Goal: Task Accomplishment & Management: Complete application form

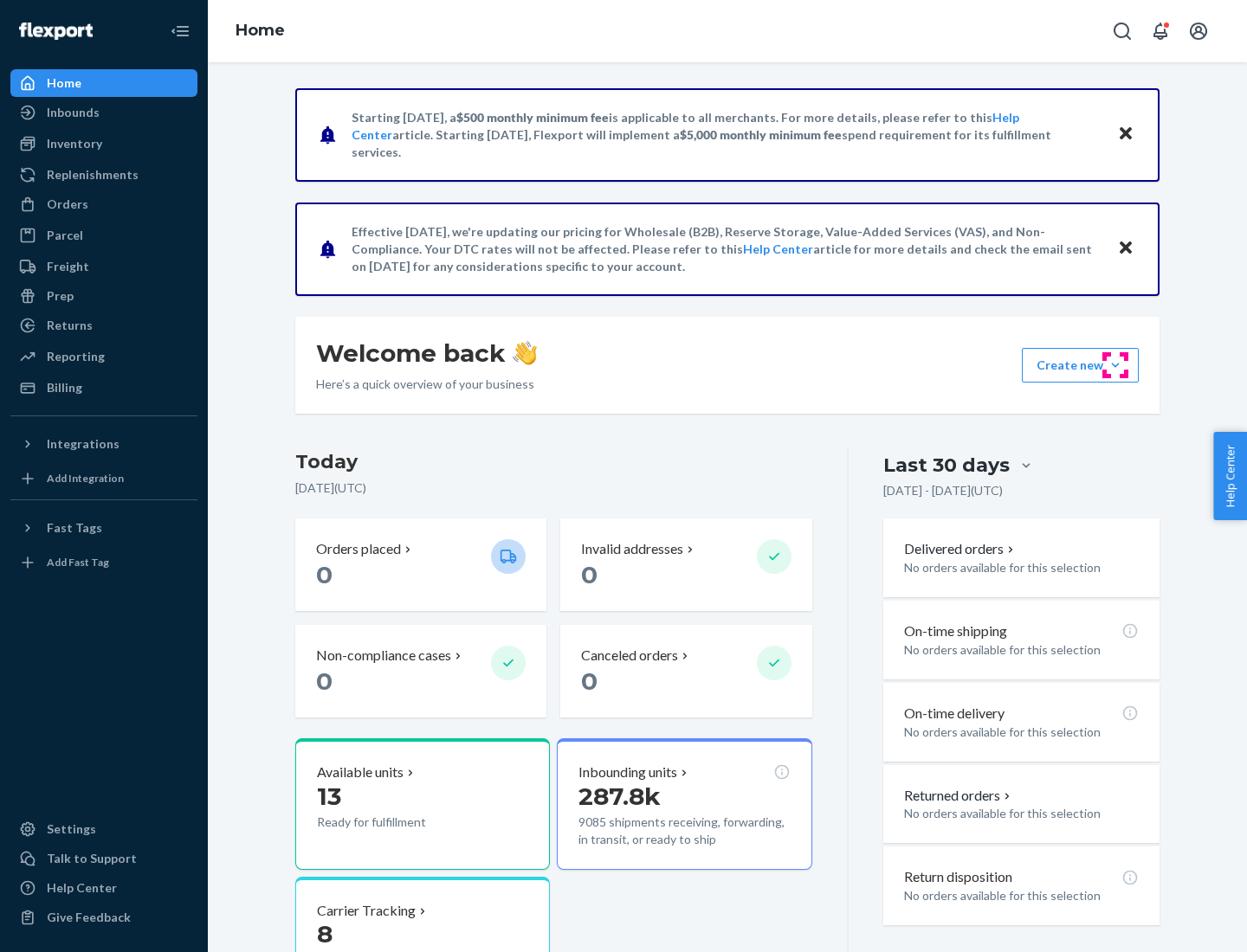
click at [1115, 366] on button "Create new Create new inbound Create new order Create new product" at bounding box center [1081, 366] width 117 height 35
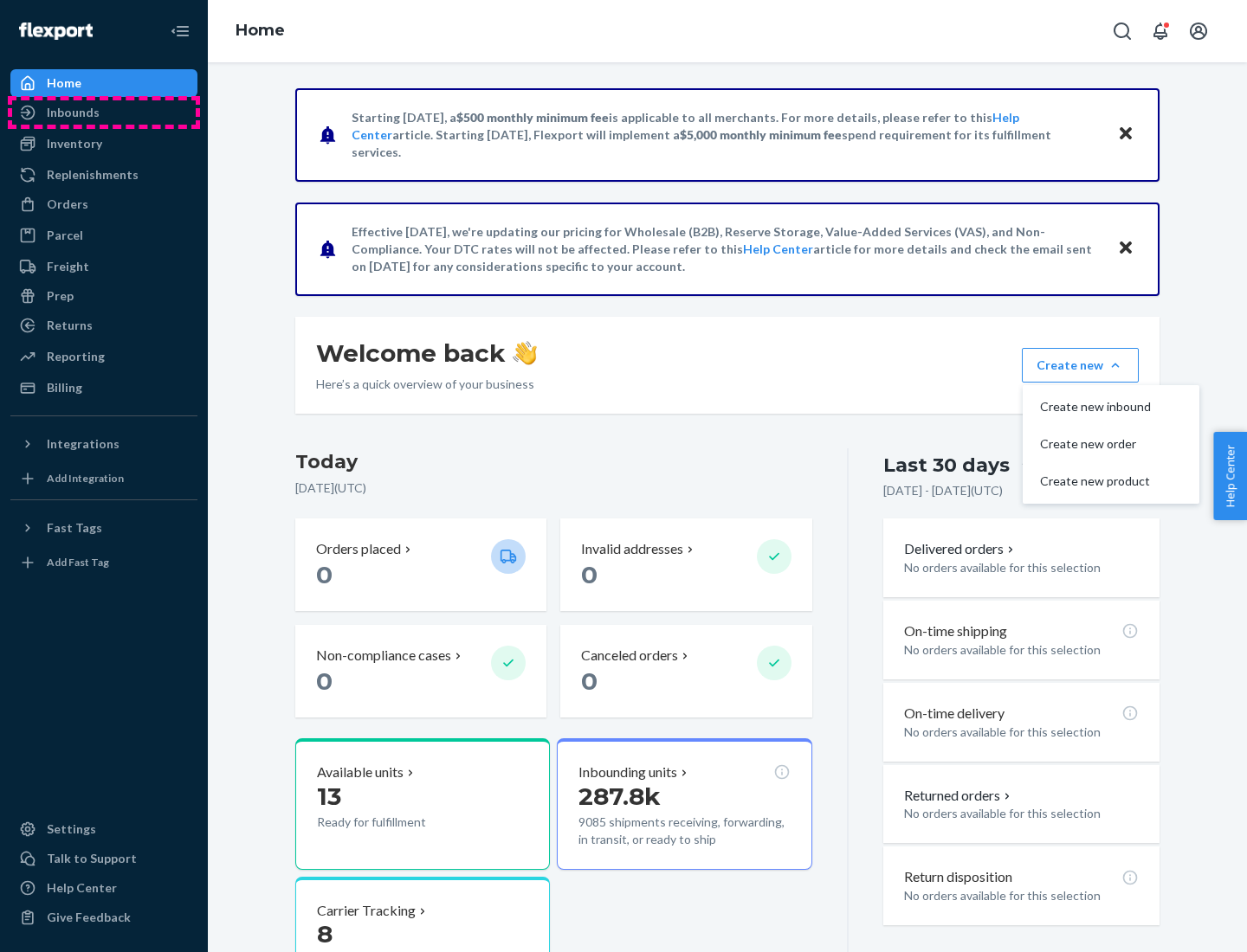
click at [104, 113] on div "Inbounds" at bounding box center [104, 112] width 184 height 25
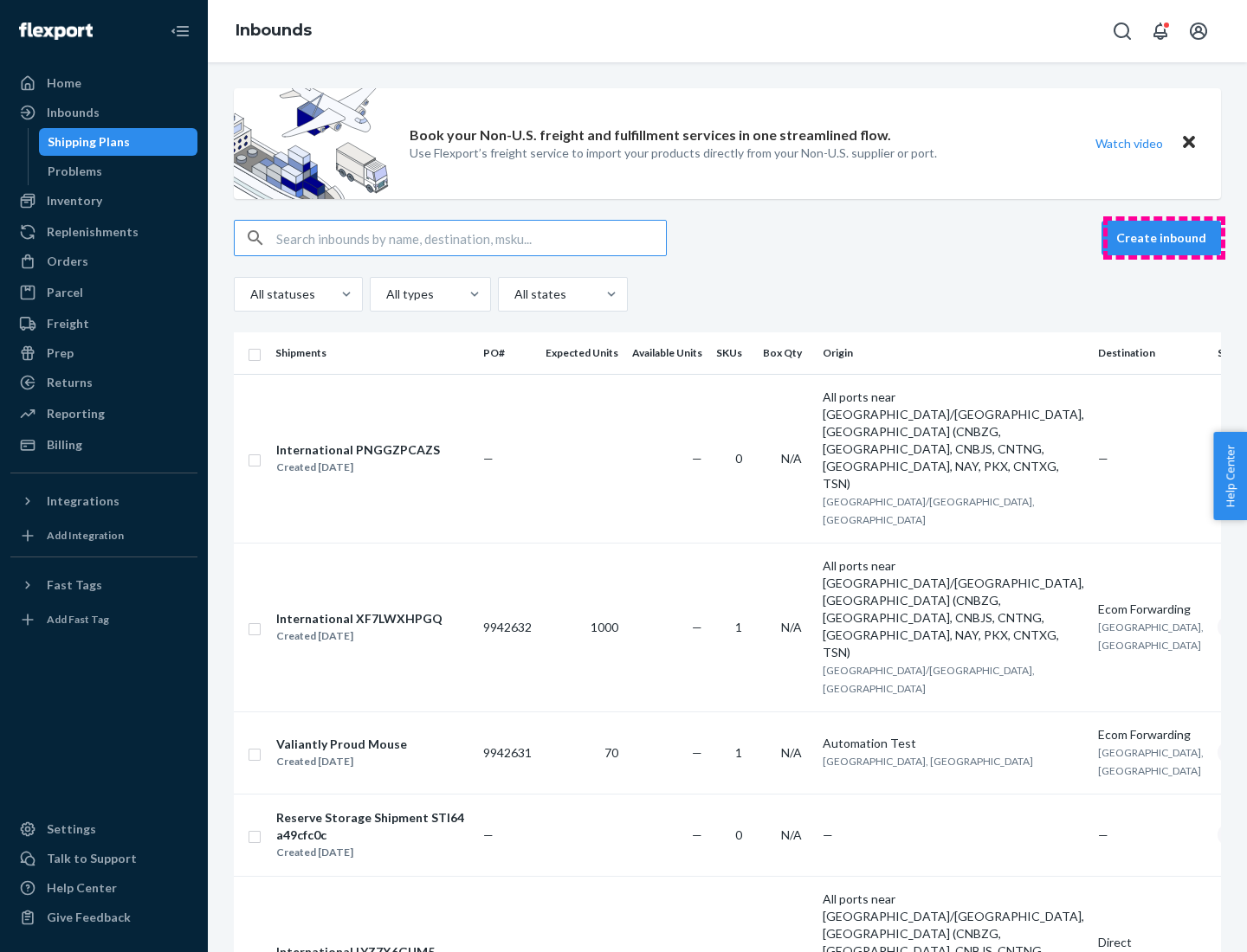
click at [1164, 238] on button "Create inbound" at bounding box center [1161, 238] width 119 height 35
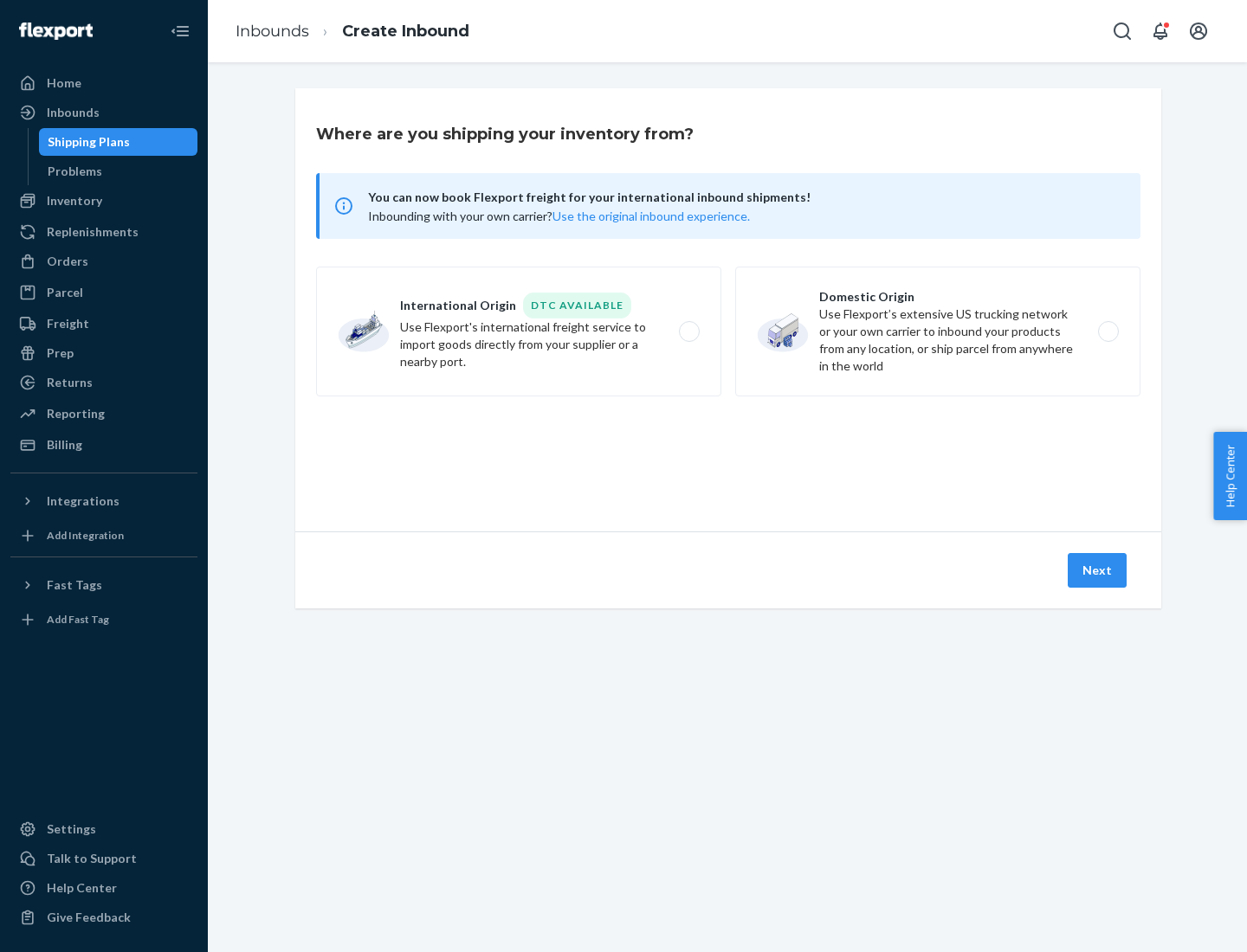
click at [938, 332] on label "Domestic Origin Use Flexport’s extensive US trucking network or your own carrie…" at bounding box center [938, 331] width 406 height 130
click at [1108, 332] on input "Domestic Origin Use Flexport’s extensive US trucking network or your own carrie…" at bounding box center [1113, 332] width 11 height 11
radio input "true"
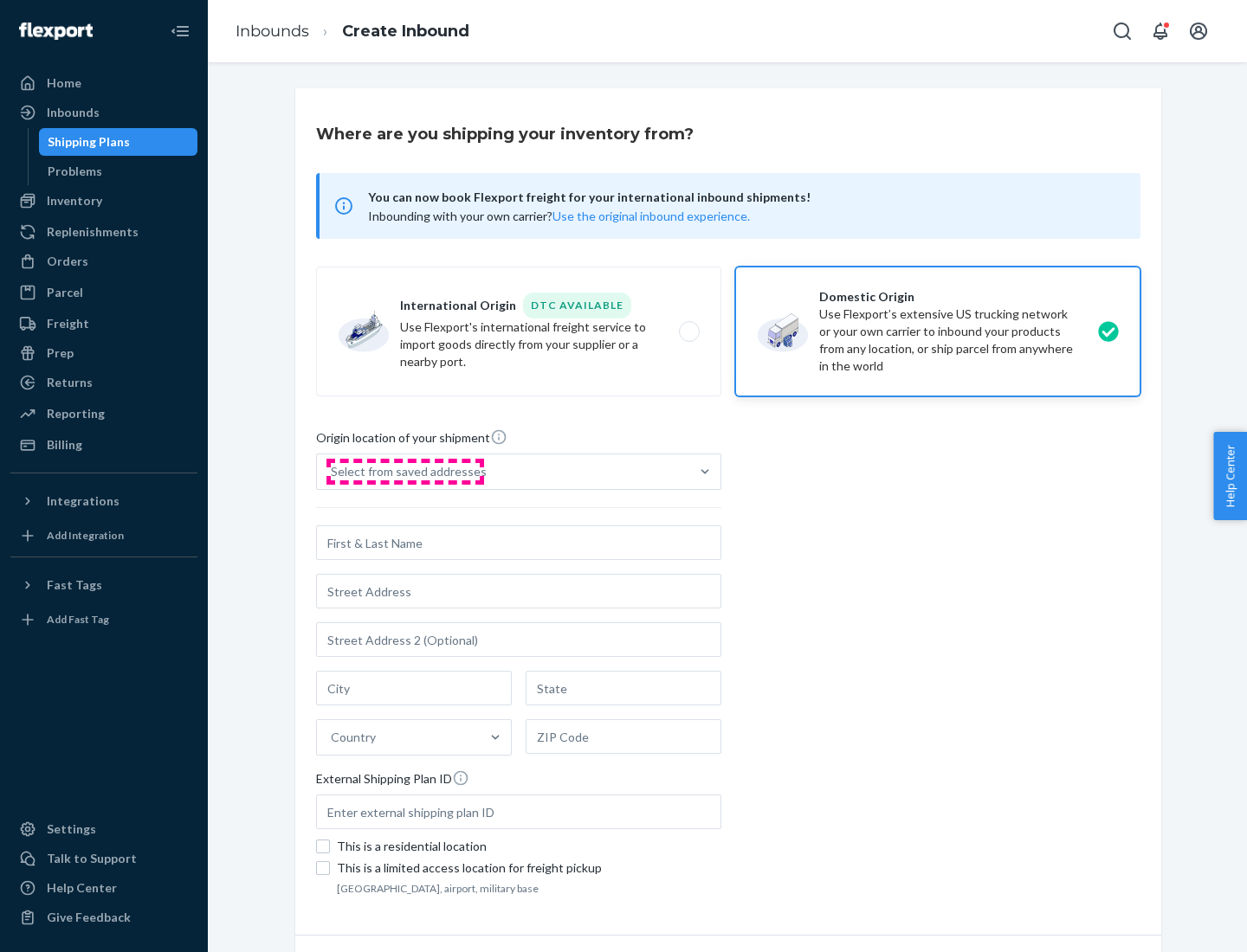
click at [405, 472] on div "Select from saved addresses" at bounding box center [408, 471] width 156 height 17
click at [333, 472] on input "Select from saved addresses" at bounding box center [332, 471] width 2 height 17
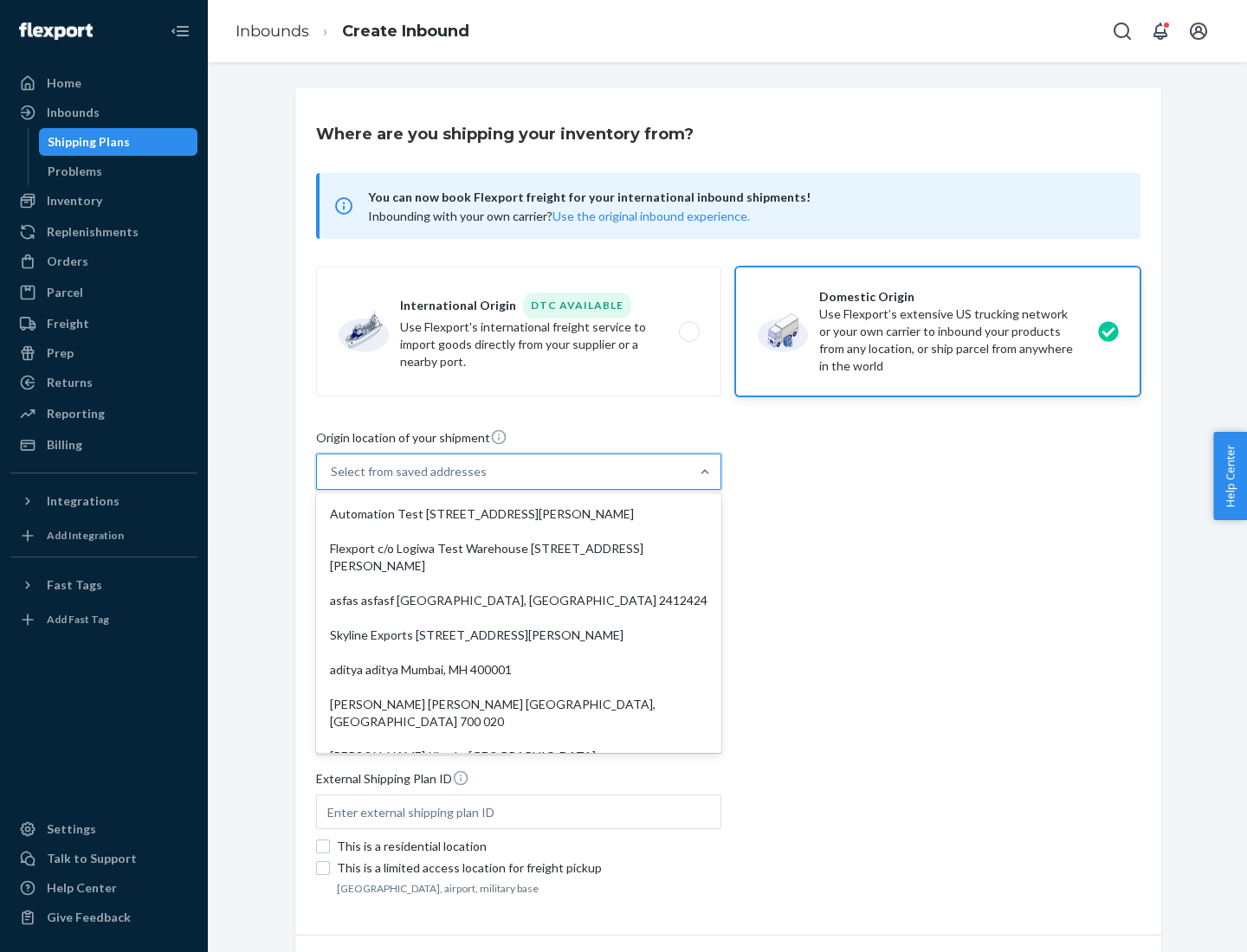
scroll to position [7, 0]
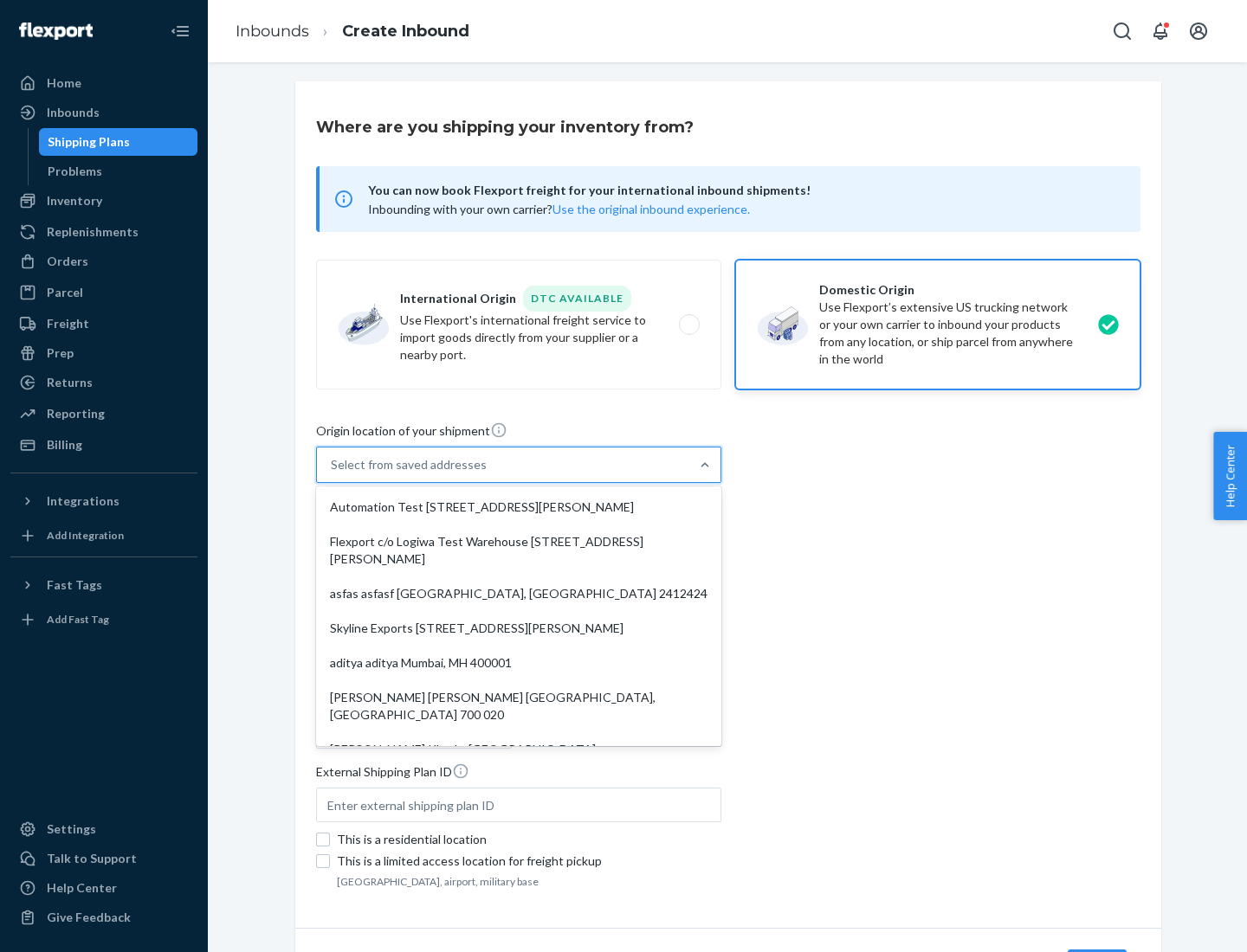
click at [518, 507] on div "Automation Test [STREET_ADDRESS][PERSON_NAME]" at bounding box center [518, 507] width 398 height 35
click at [333, 474] on input "option Automation Test [STREET_ADDRESS][PERSON_NAME]. 9 results available. Use …" at bounding box center [332, 465] width 2 height 17
type input "Automation Test"
type input "9th Floor"
type input "[GEOGRAPHIC_DATA]"
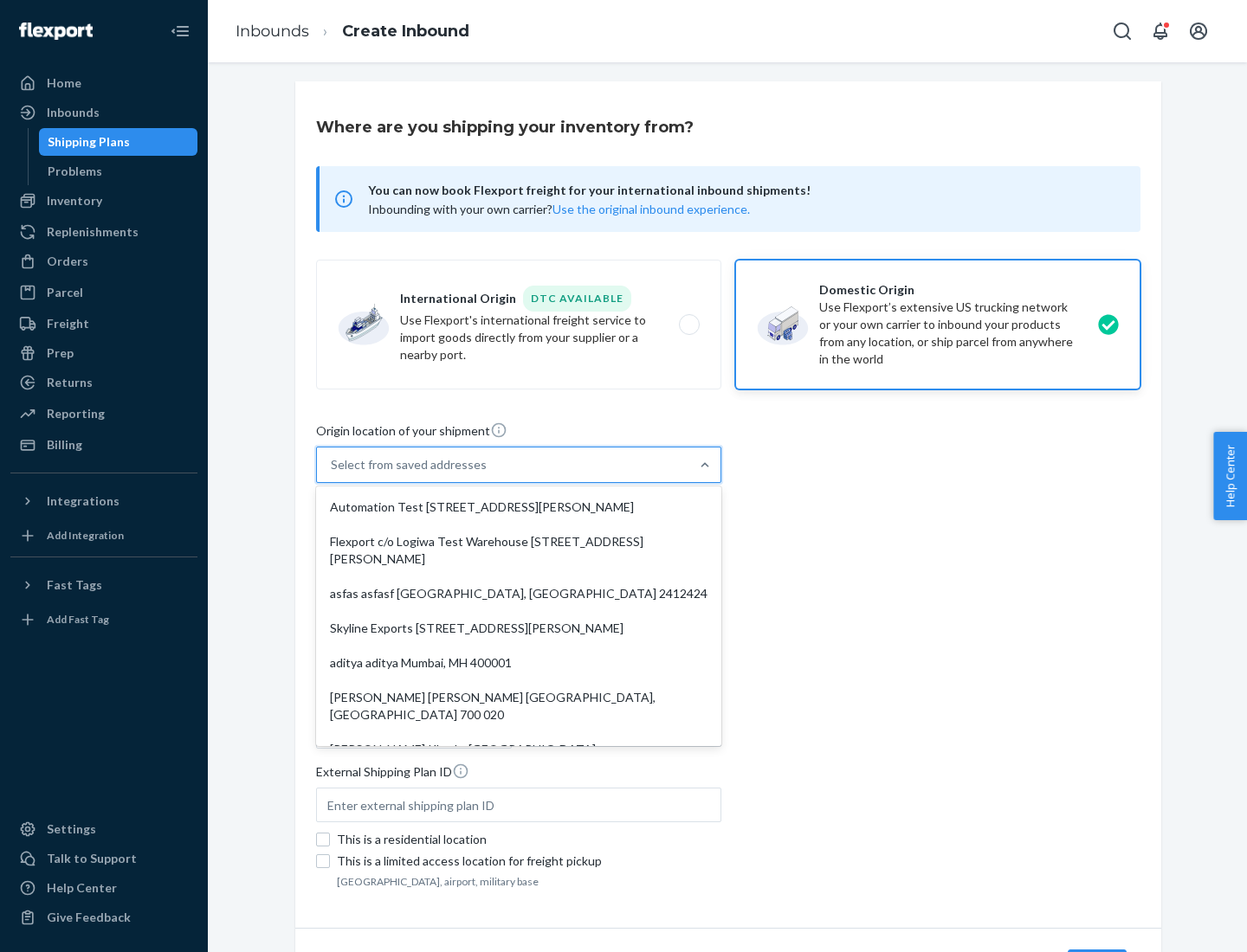
type input "CA"
type input "94104"
type input "[STREET_ADDRESS][PERSON_NAME]"
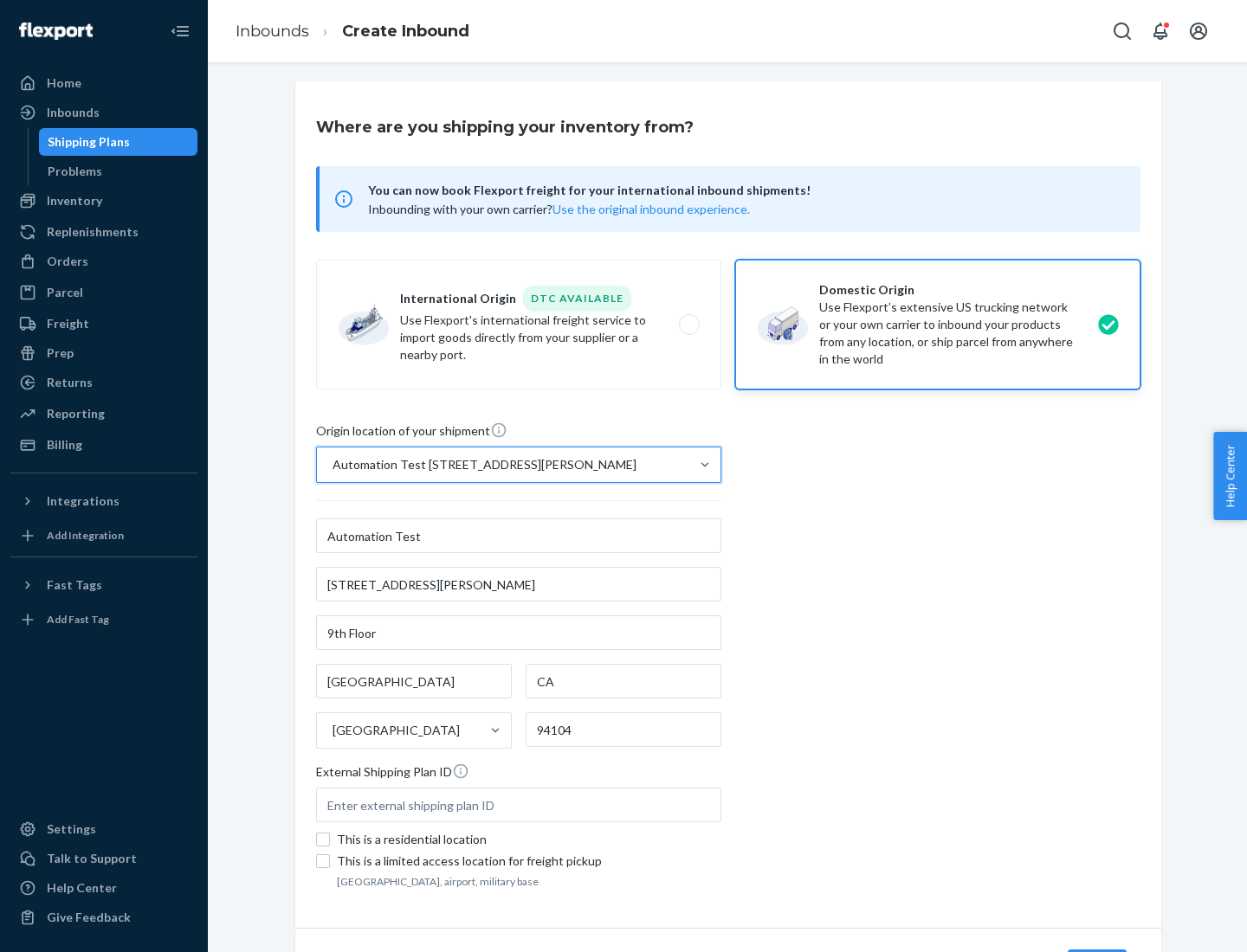
scroll to position [101, 0]
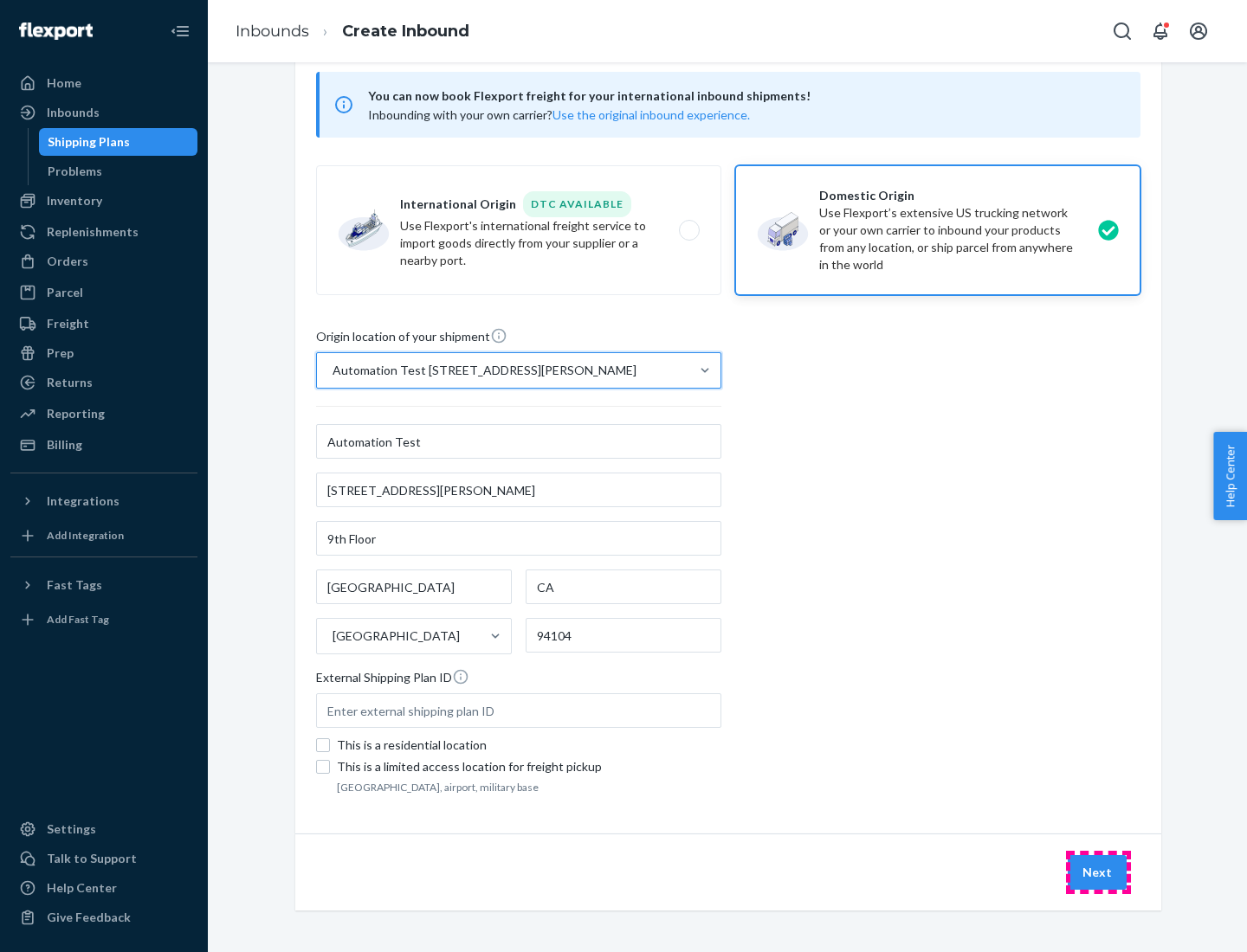
click at [1098, 873] on button "Next" at bounding box center [1097, 873] width 59 height 35
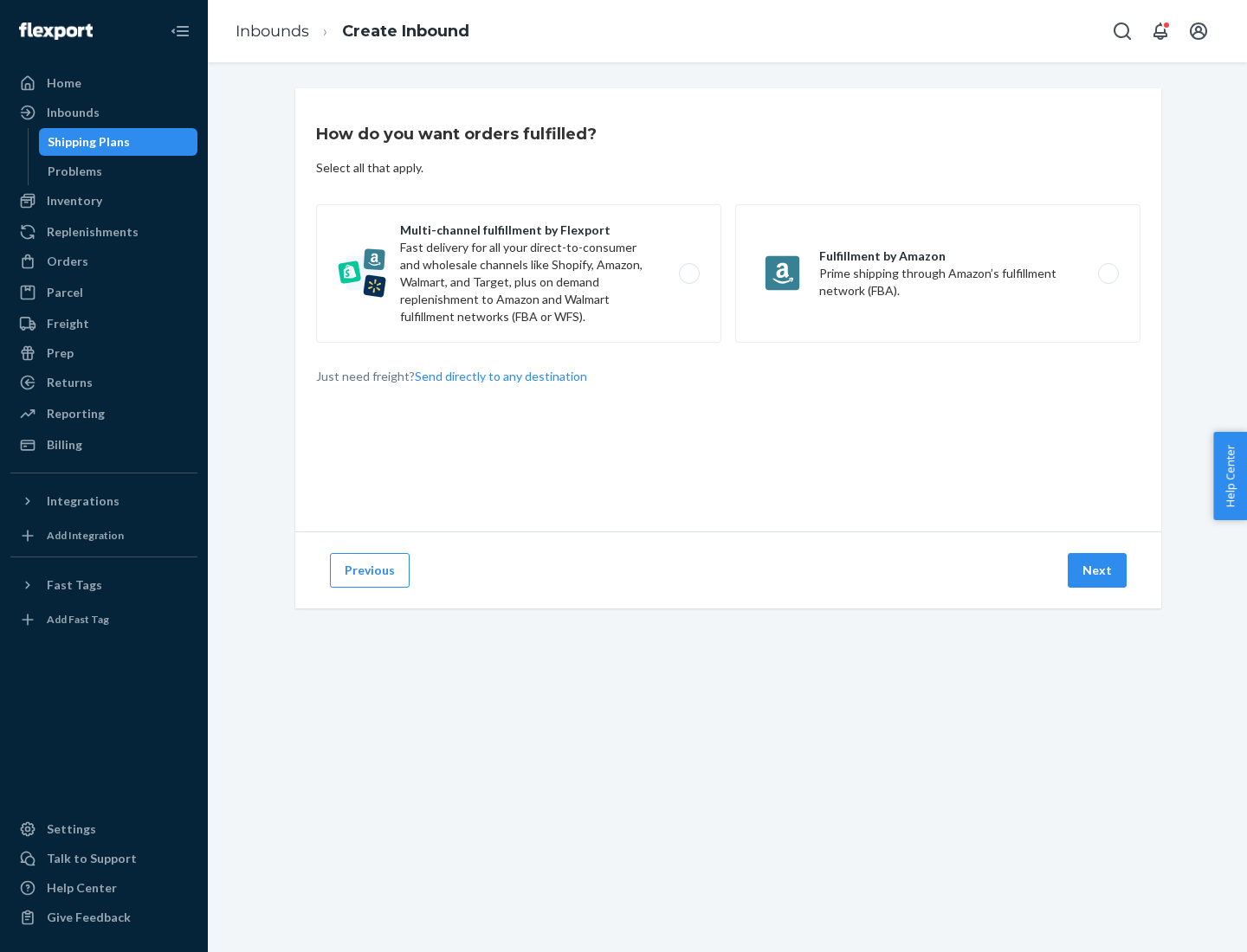
click at [518, 274] on label "Multi-channel fulfillment by Flexport Fast delivery for all your direct-to-cons…" at bounding box center [519, 274] width 406 height 138
click at [689, 274] on input "Multi-channel fulfillment by Flexport Fast delivery for all your direct-to-cons…" at bounding box center [694, 274] width 11 height 11
radio input "true"
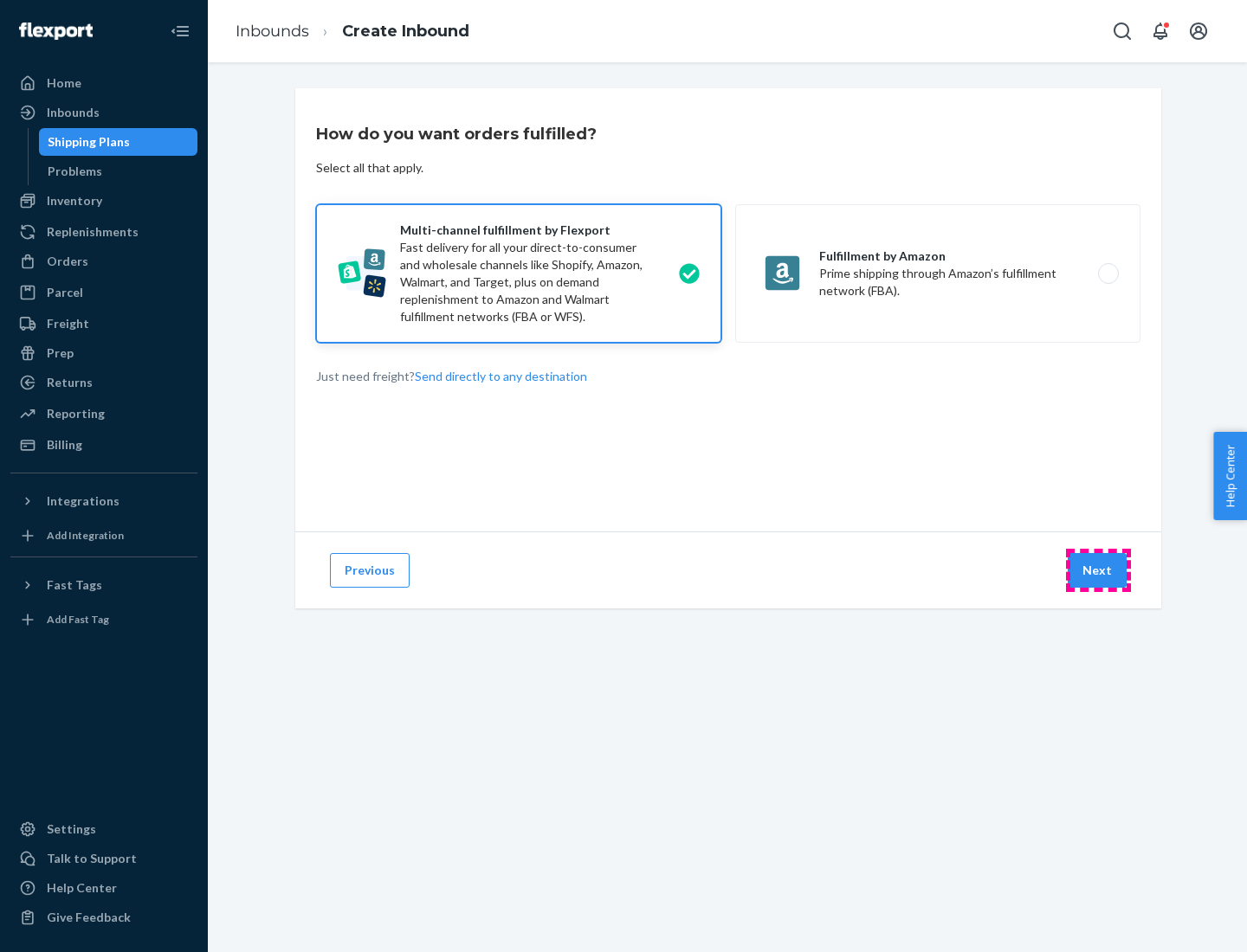
click at [1098, 570] on button "Next" at bounding box center [1097, 570] width 59 height 35
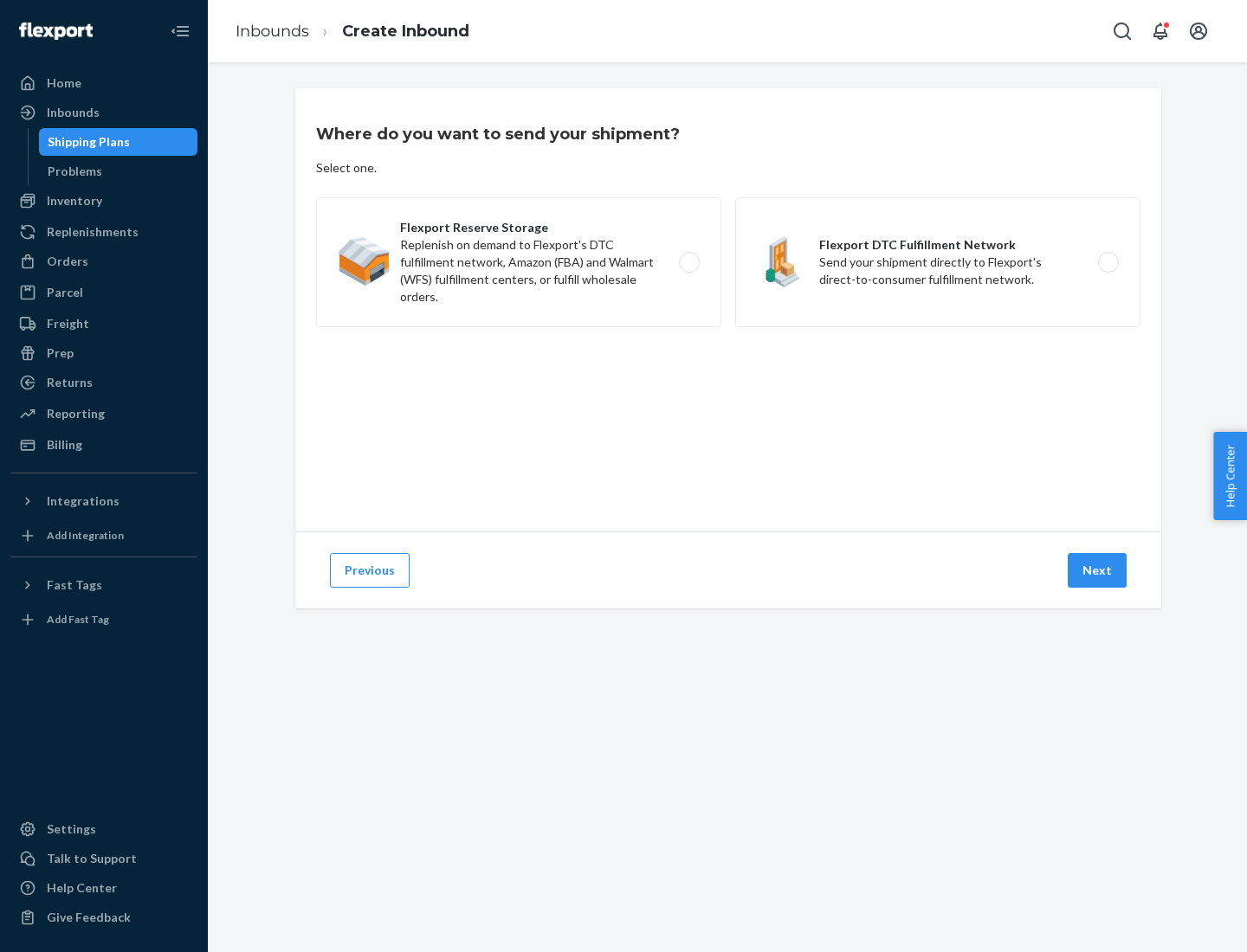
click at [938, 262] on label "Flexport DTC Fulfillment Network Send your shipment directly to Flexport's dire…" at bounding box center [938, 262] width 406 height 130
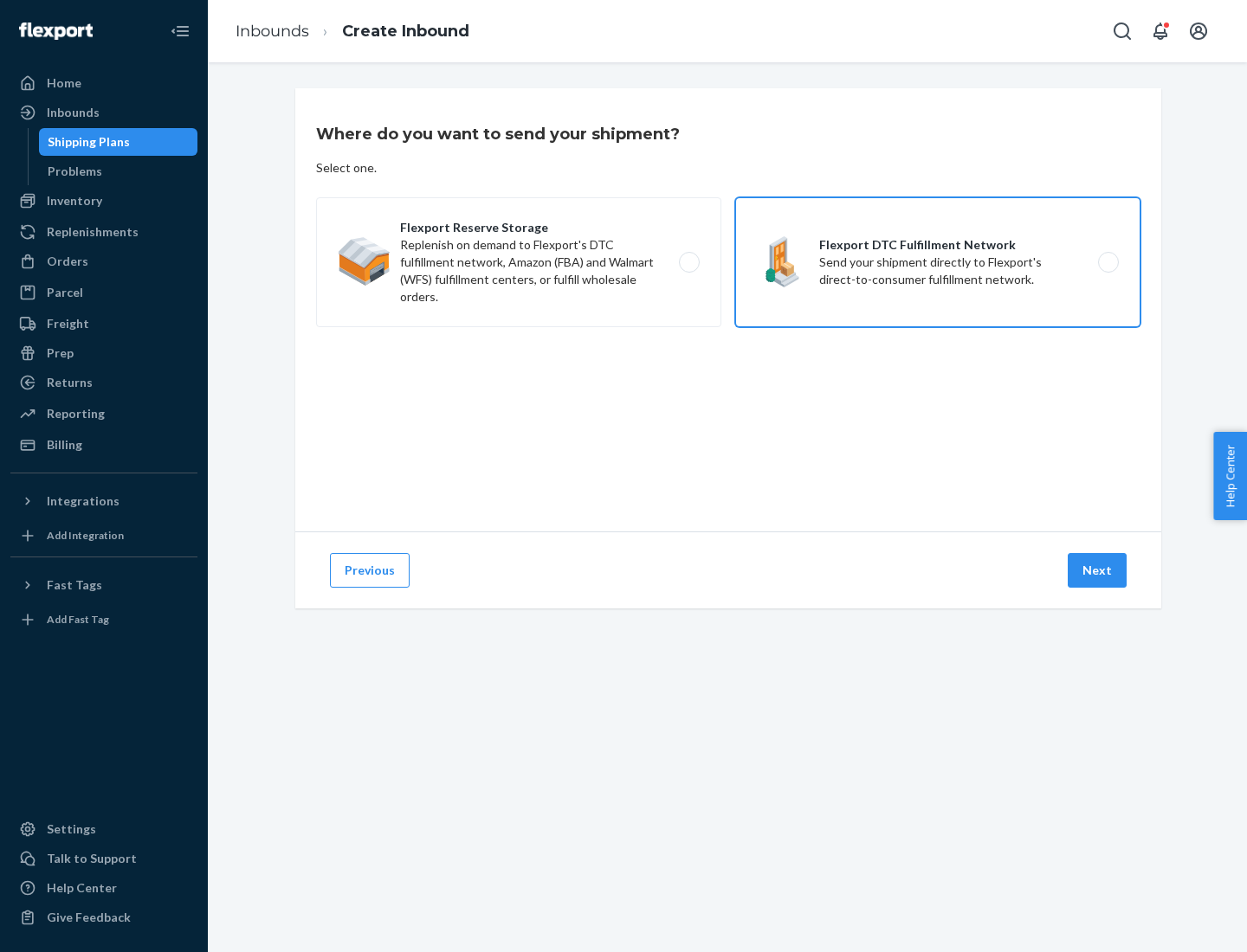
click at [1108, 262] on input "Flexport DTC Fulfillment Network Send your shipment directly to Flexport's dire…" at bounding box center [1113, 263] width 11 height 11
radio input "true"
click at [1098, 570] on button "Next" at bounding box center [1097, 570] width 59 height 35
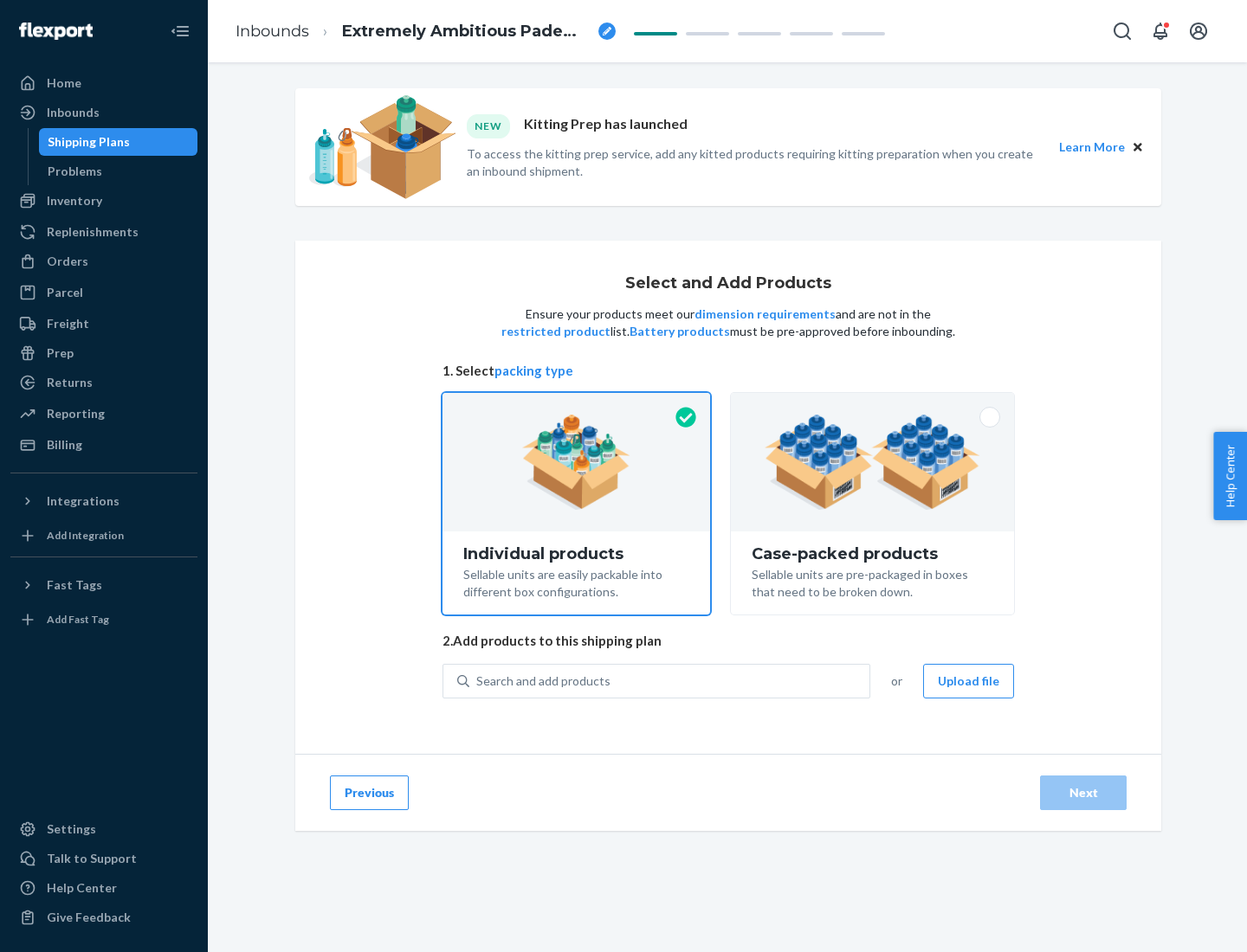
click at [873, 462] on img at bounding box center [872, 462] width 216 height 95
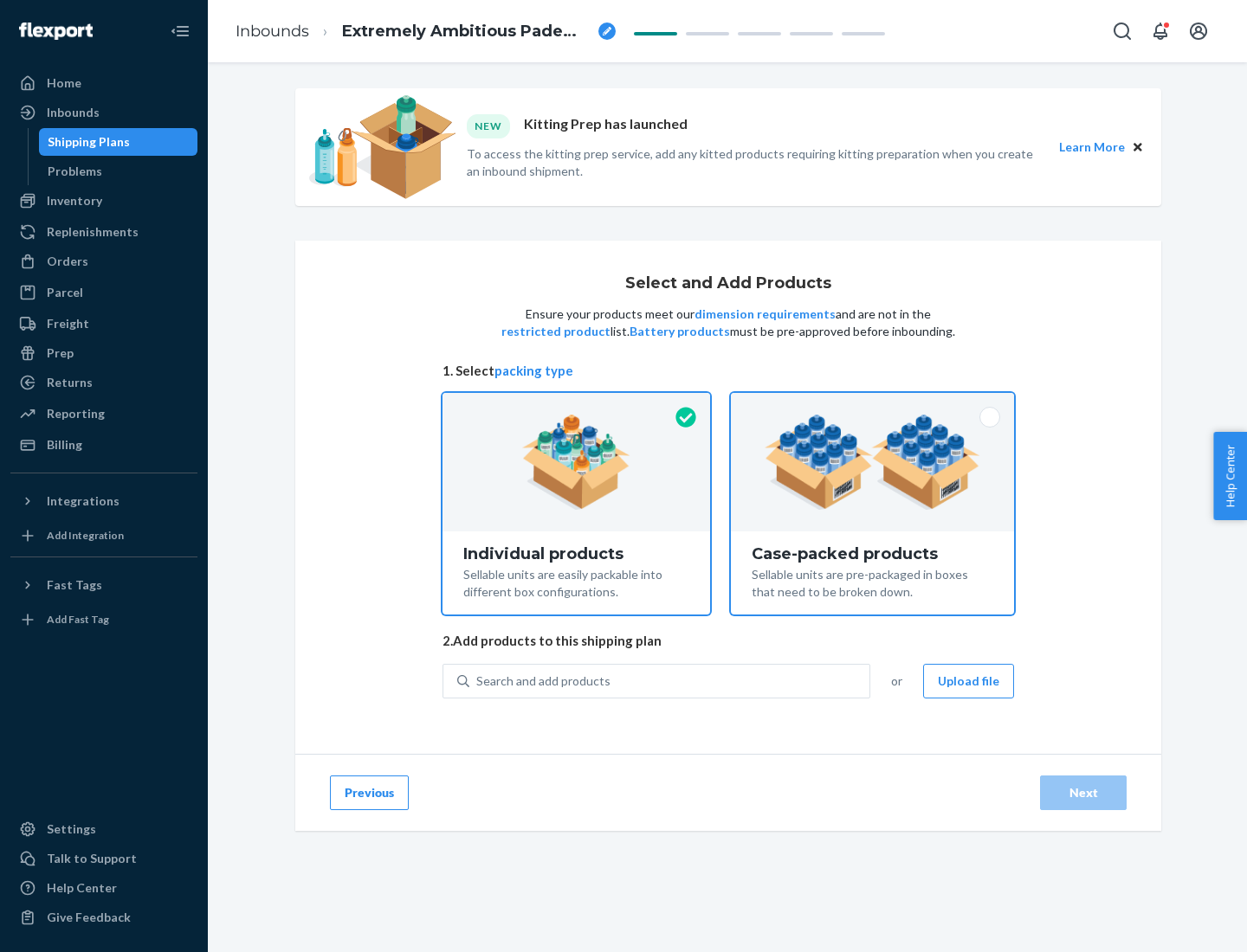
click at [873, 405] on input "Case-packed products Sellable units are pre-packaged in boxes that need to be b…" at bounding box center [872, 398] width 11 height 11
radio input "true"
radio input "false"
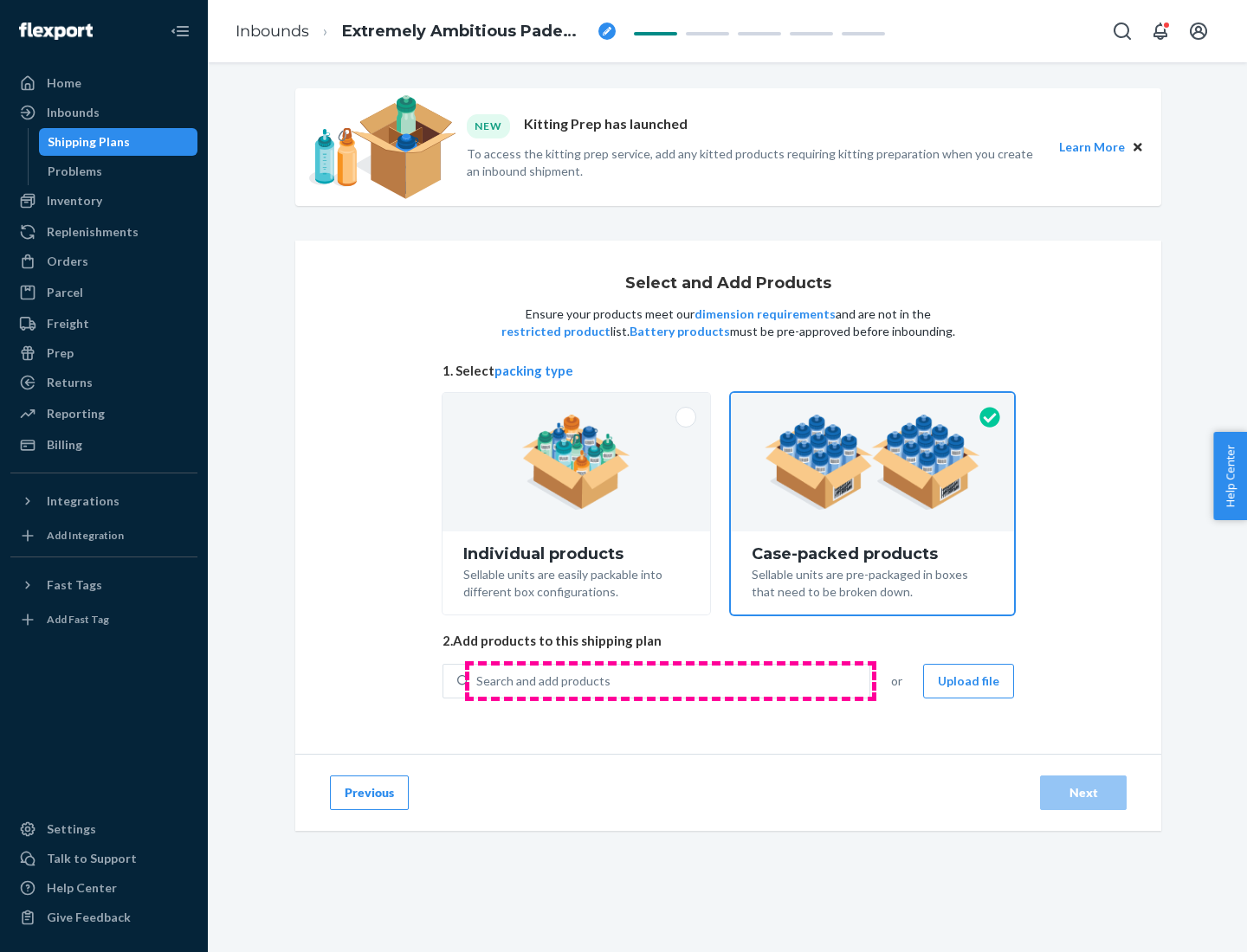
click at [670, 680] on div "Search and add products" at bounding box center [669, 681] width 400 height 31
click at [478, 680] on input "Search and add products" at bounding box center [478, 681] width 2 height 17
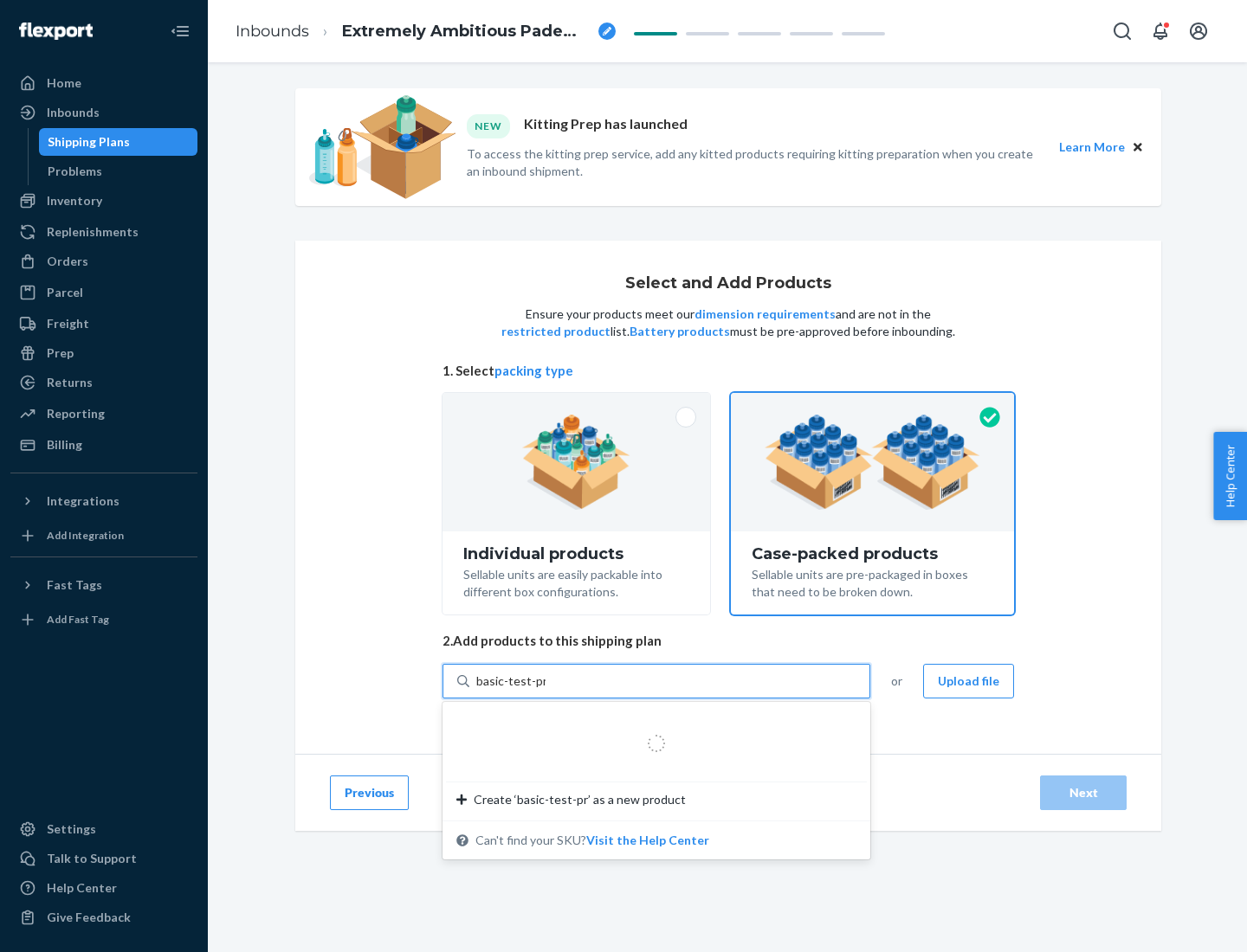
type input "basic-test-product-1"
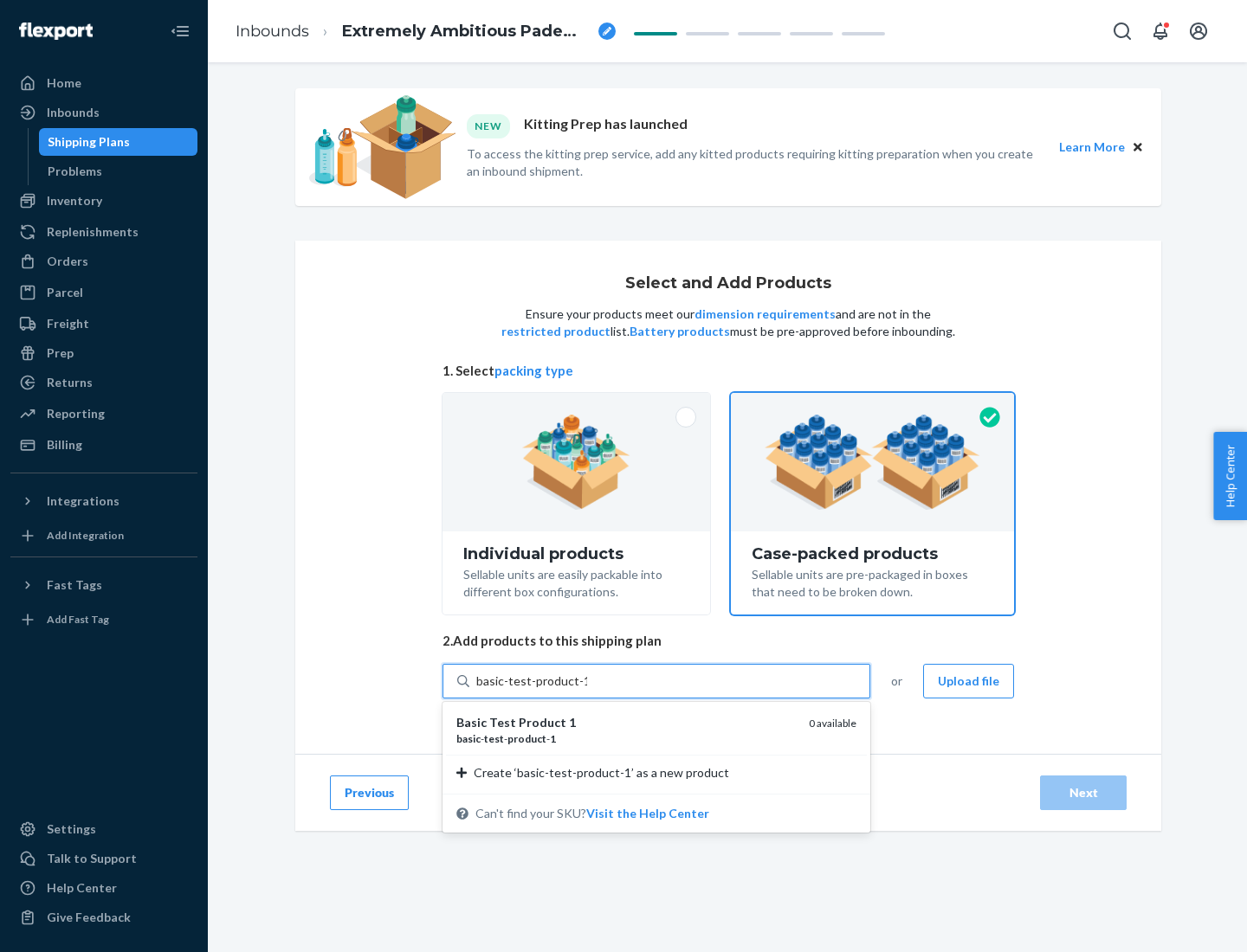
click at [626, 738] on div "basic - test - product - 1" at bounding box center [626, 739] width 338 height 15
click at [588, 690] on input "basic-test-product-1" at bounding box center [532, 681] width 111 height 17
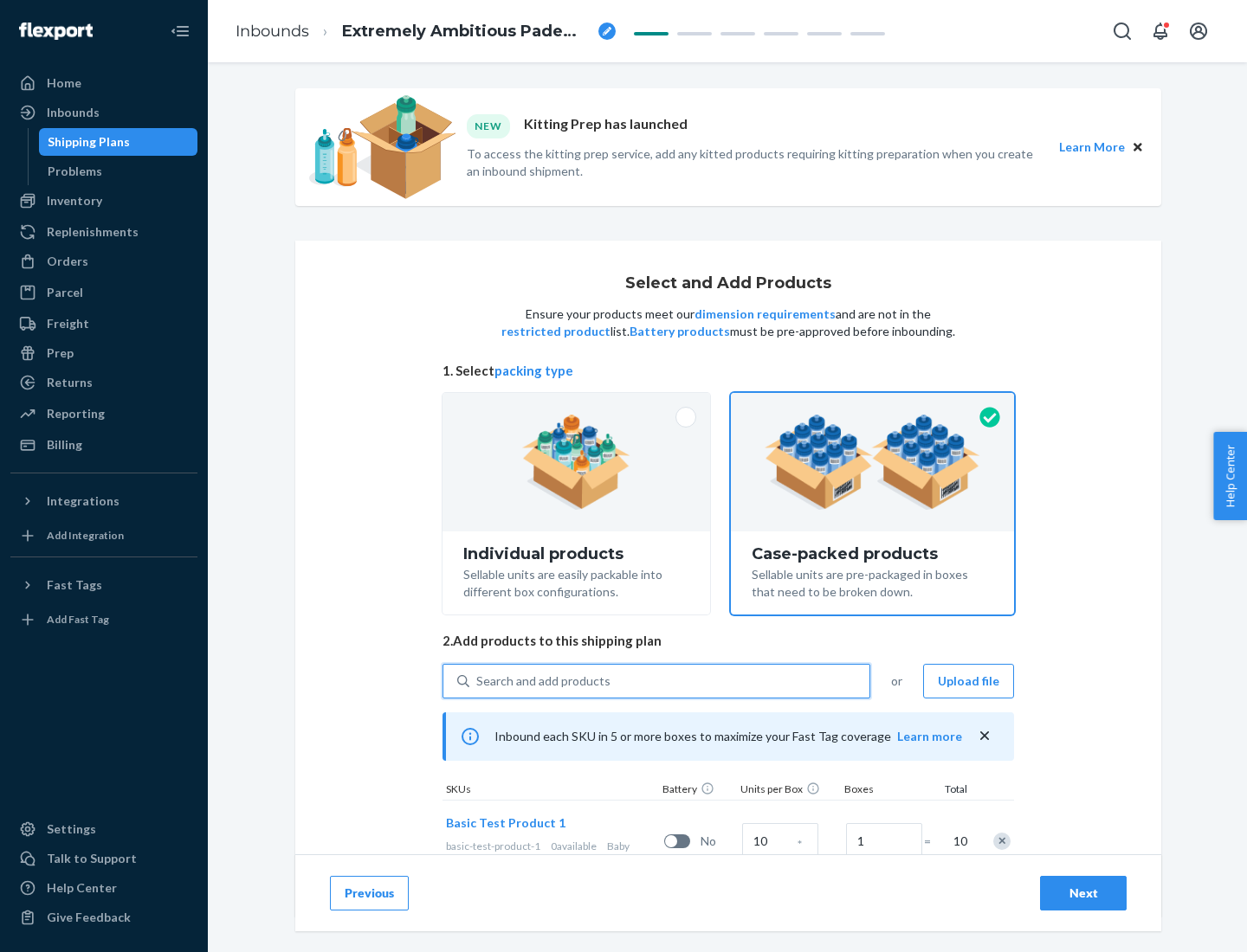
scroll to position [63, 0]
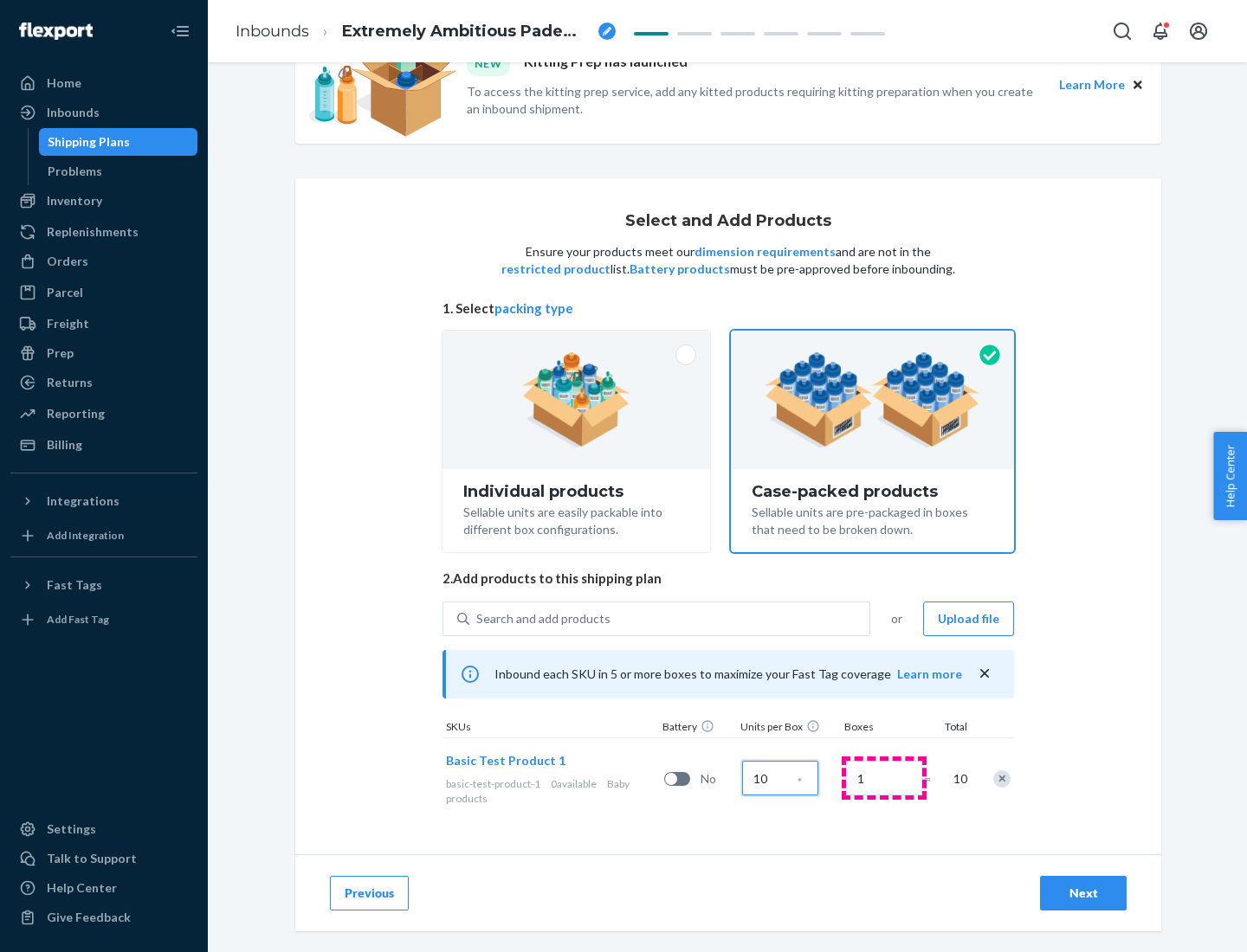
type input "10"
type input "7"
click at [1083, 894] on div "Next" at bounding box center [1083, 893] width 57 height 17
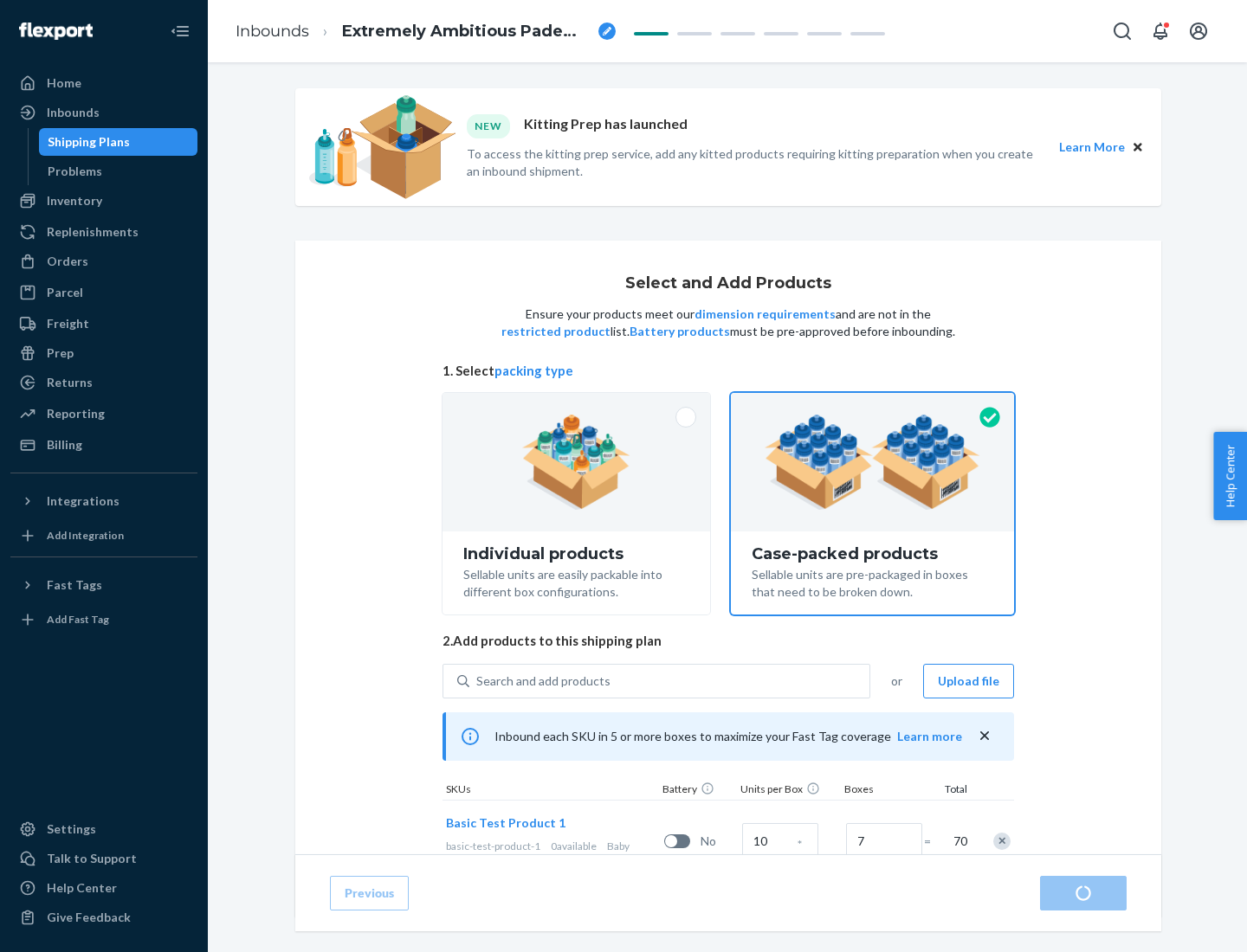
radio input "true"
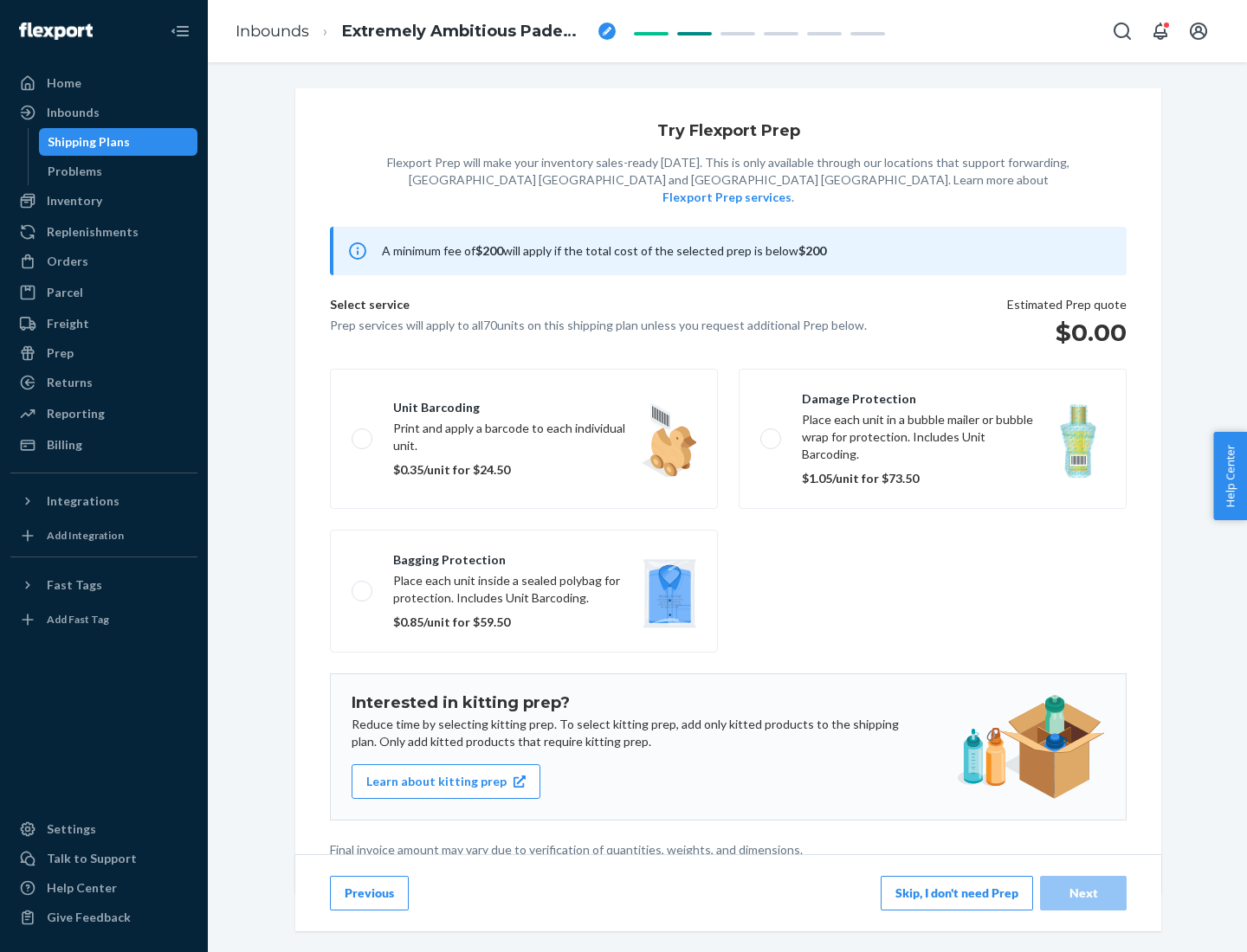
scroll to position [5, 0]
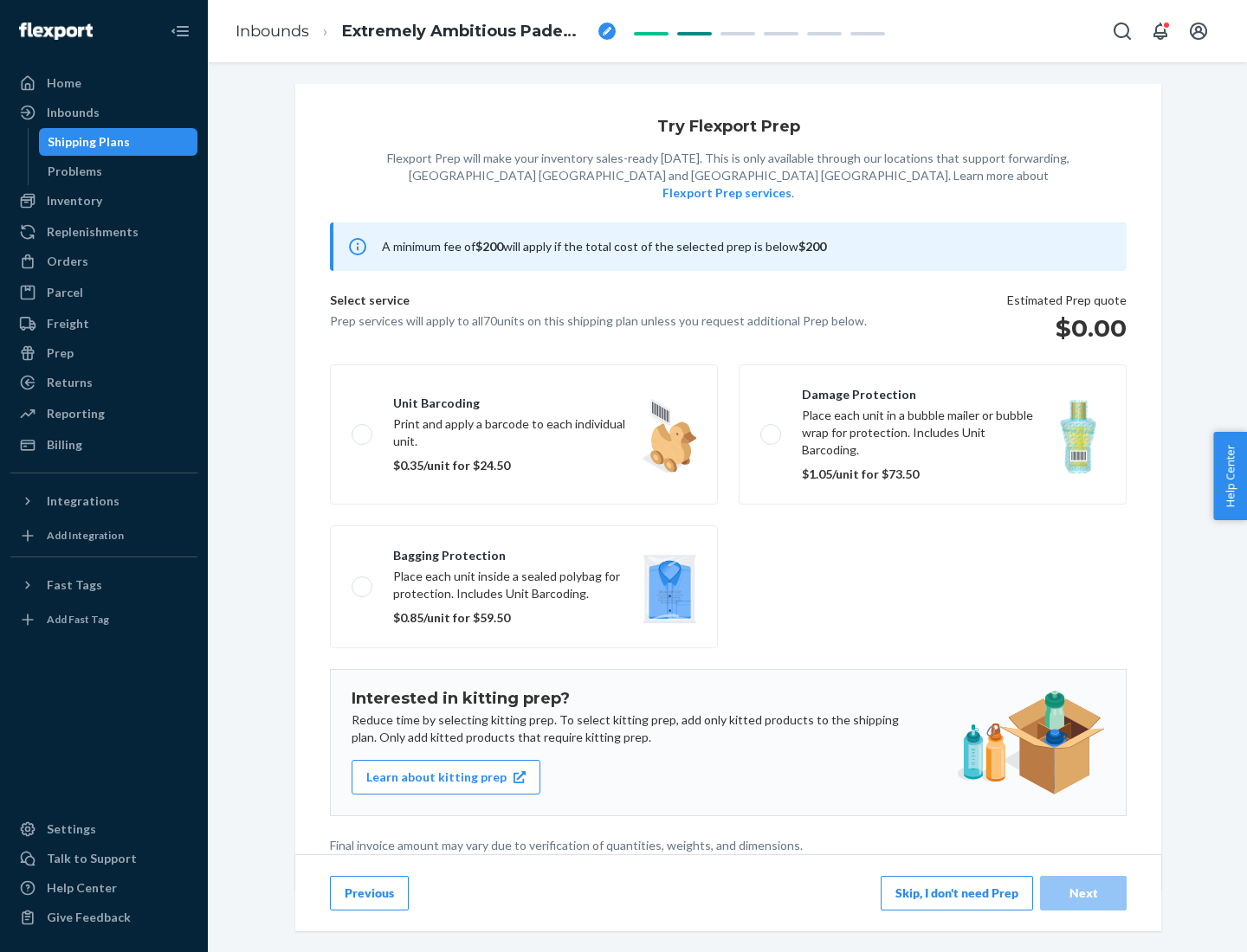
click at [524, 552] on label "Bagging protection Place each unit inside a sealed polybag for protection. Incl…" at bounding box center [524, 586] width 388 height 123
click at [363, 581] on input "Bagging protection Place each unit inside a sealed polybag for protection. Incl…" at bounding box center [357, 586] width 11 height 11
checkbox input "true"
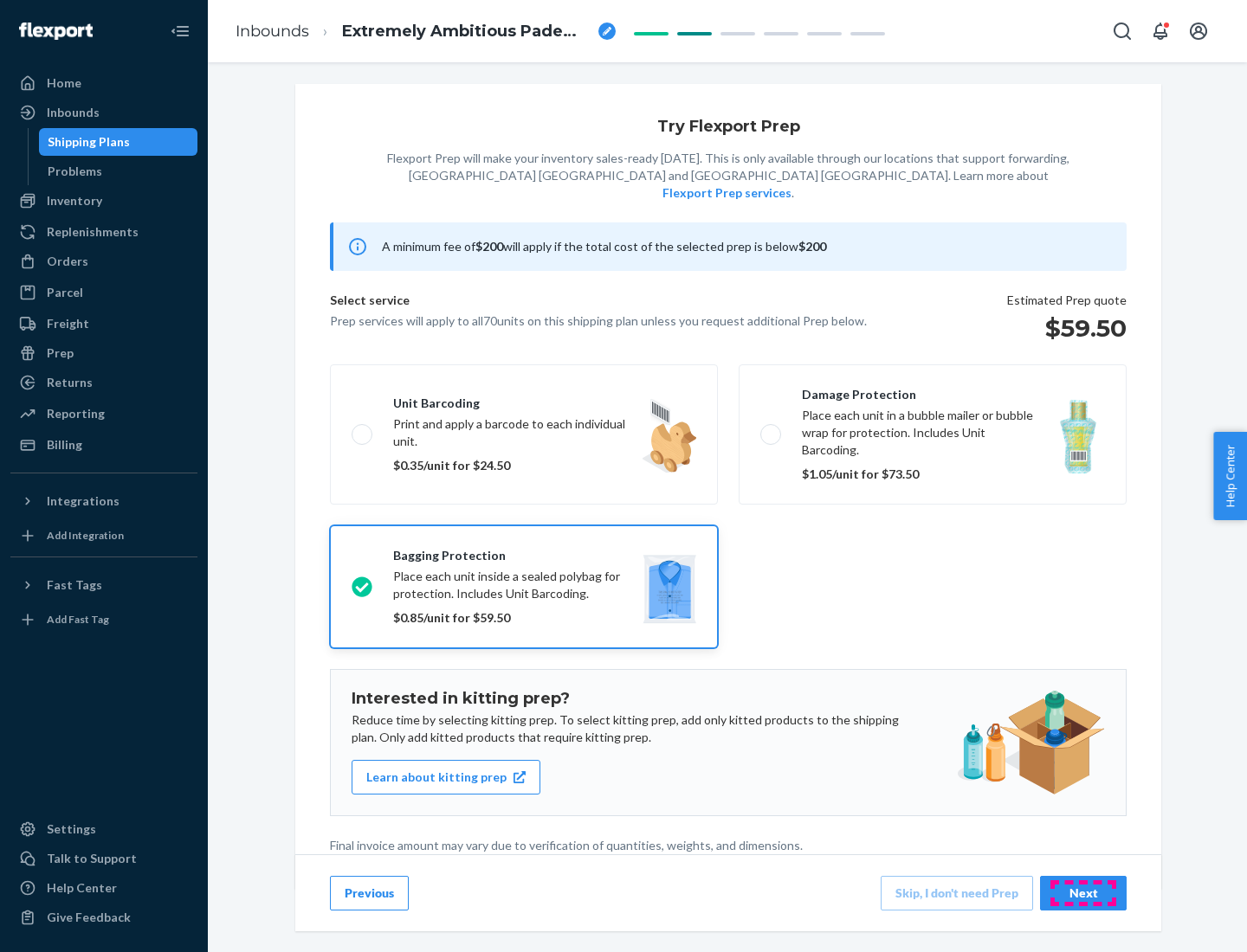
click at [1083, 893] on div "Next" at bounding box center [1083, 893] width 57 height 17
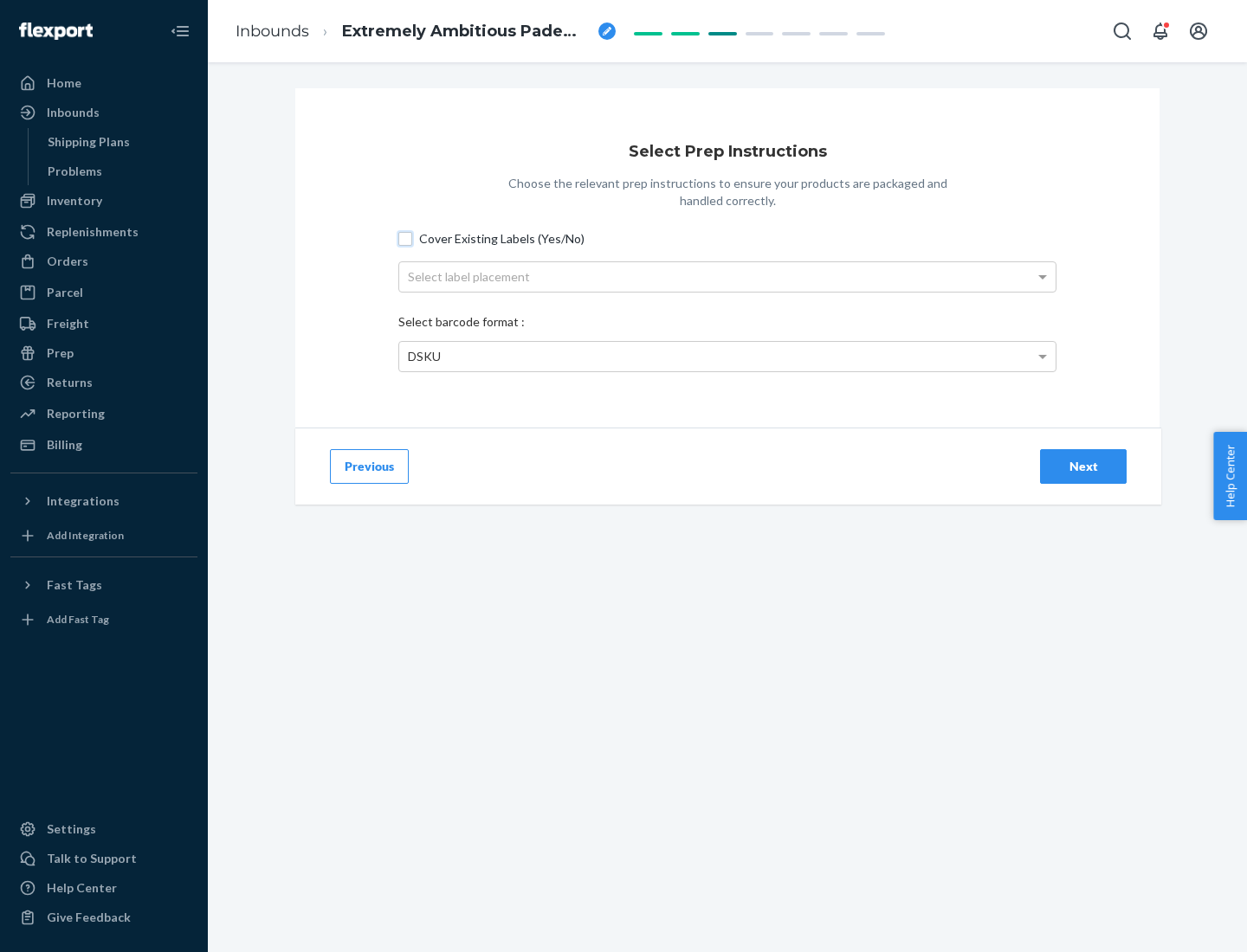
click at [406, 238] on input "Cover Existing Labels (Yes/No)" at bounding box center [405, 238] width 14 height 14
checkbox input "true"
click at [728, 276] on div "Select label placement" at bounding box center [728, 276] width 657 height 29
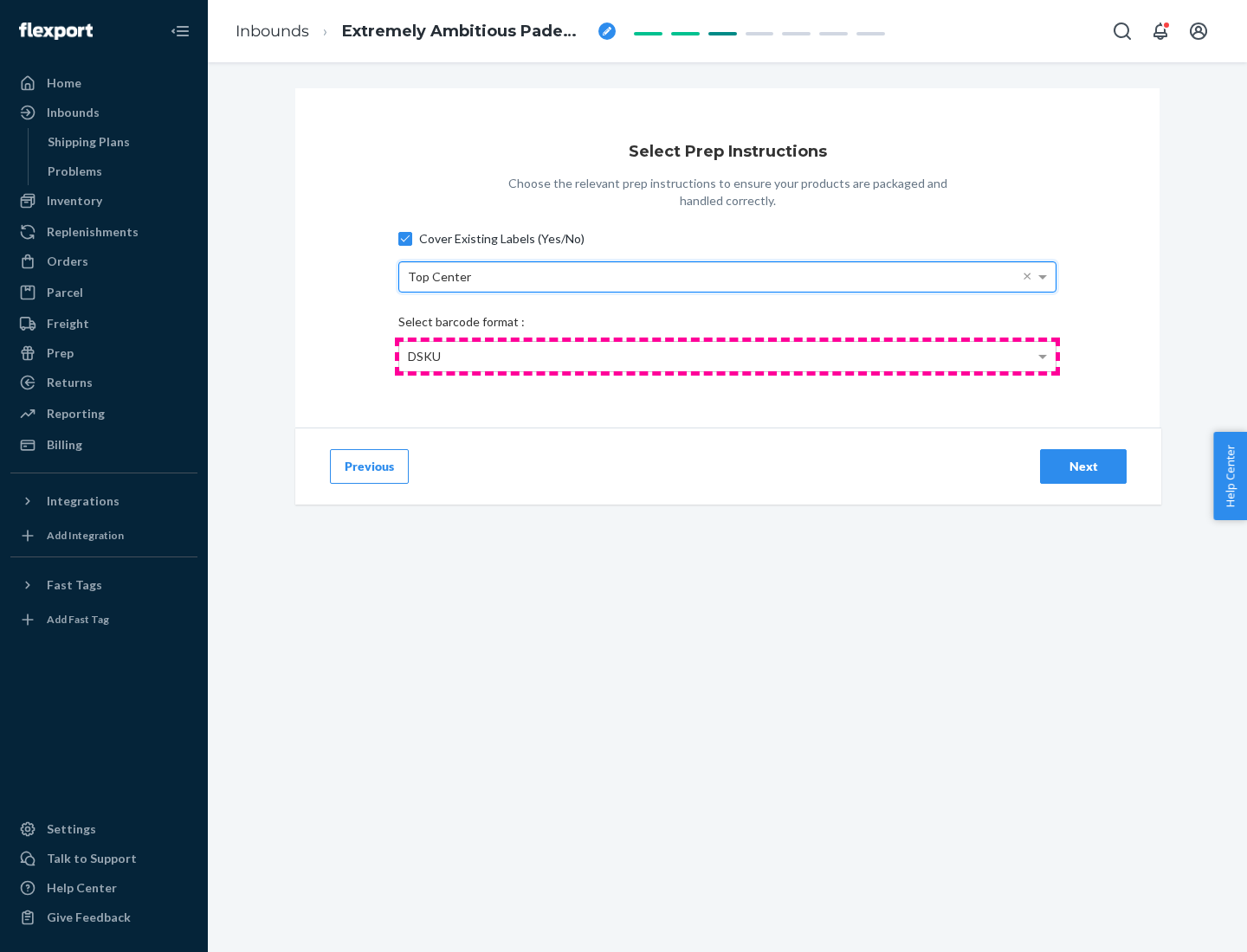
click at [728, 356] on div "DSKU" at bounding box center [728, 356] width 657 height 29
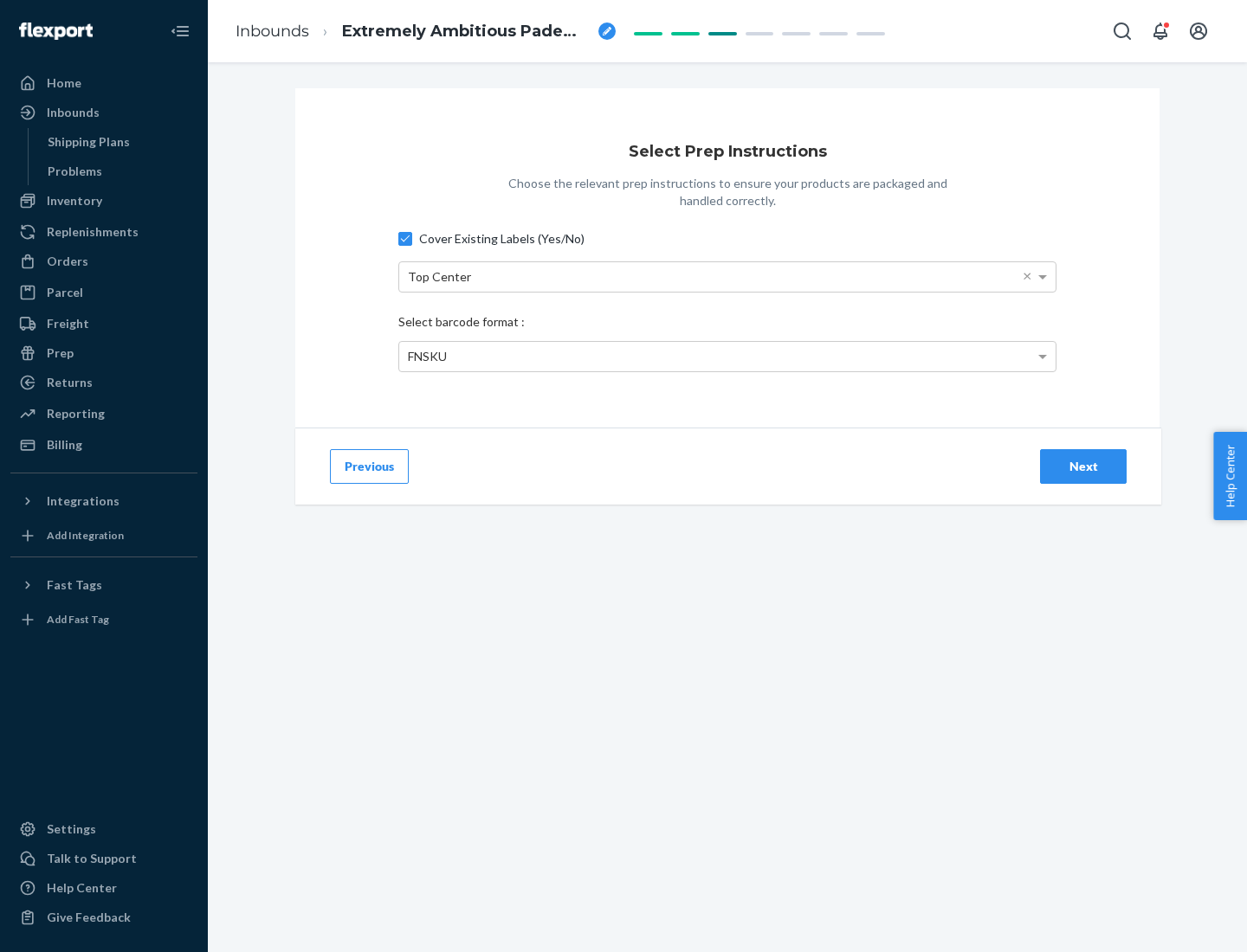
click at [1083, 466] on div "Next" at bounding box center [1083, 466] width 57 height 17
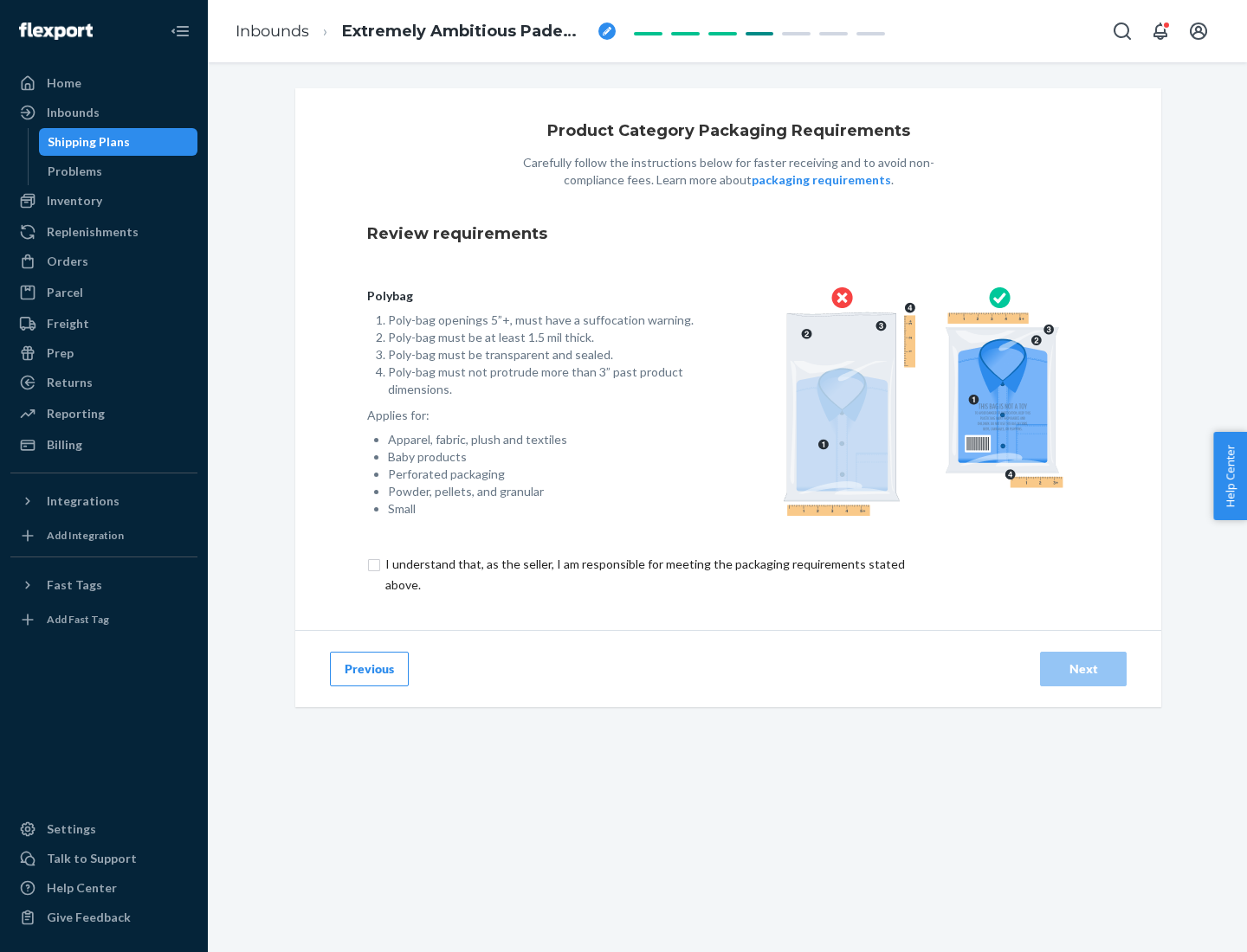
click at [643, 574] on input "checkbox" at bounding box center [655, 575] width 576 height 42
checkbox input "true"
click at [1083, 668] on div "Next" at bounding box center [1083, 668] width 57 height 17
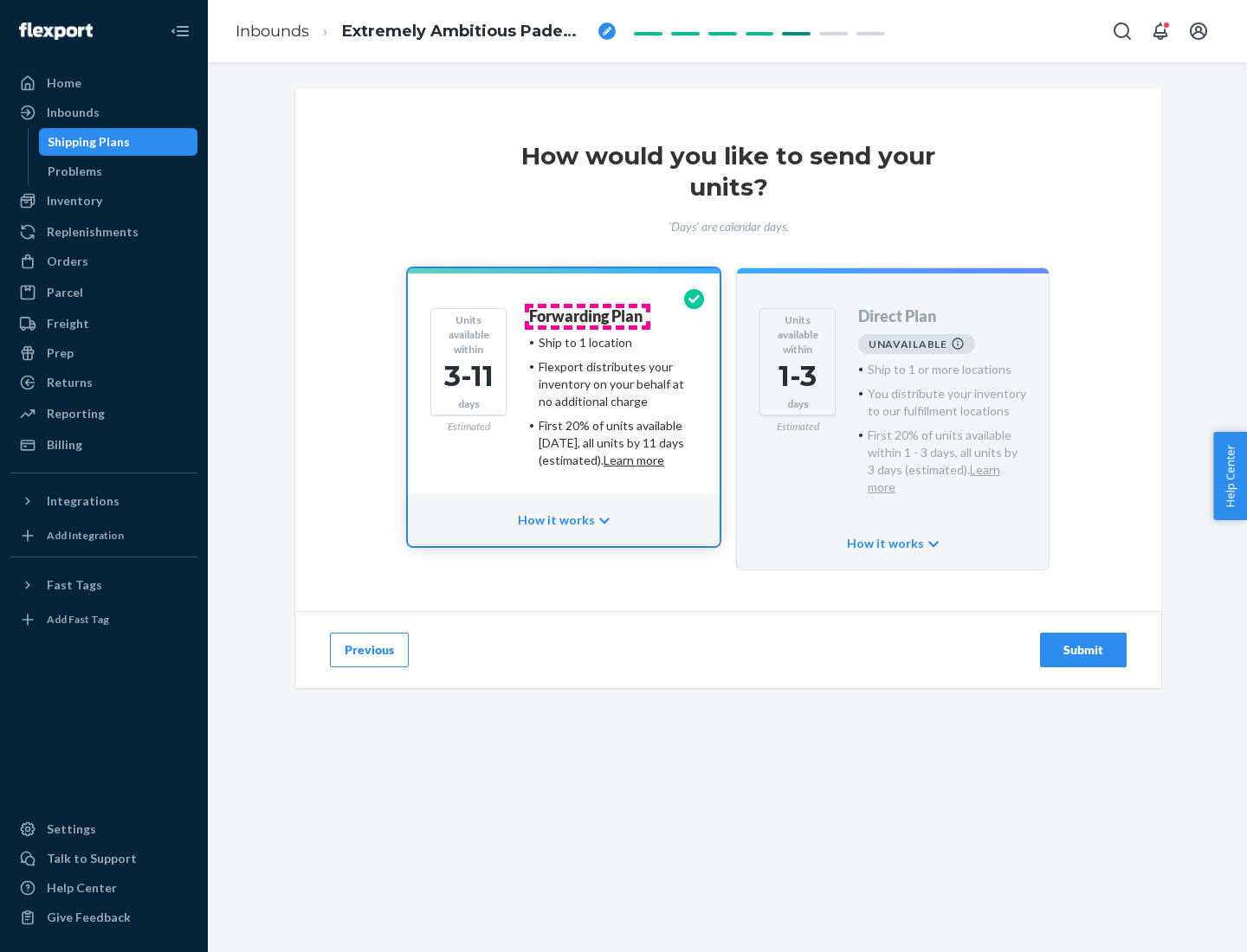
click at [588, 316] on h4 "Forwarding Plan" at bounding box center [586, 316] width 114 height 17
click at [1083, 642] on div "Submit" at bounding box center [1083, 650] width 57 height 17
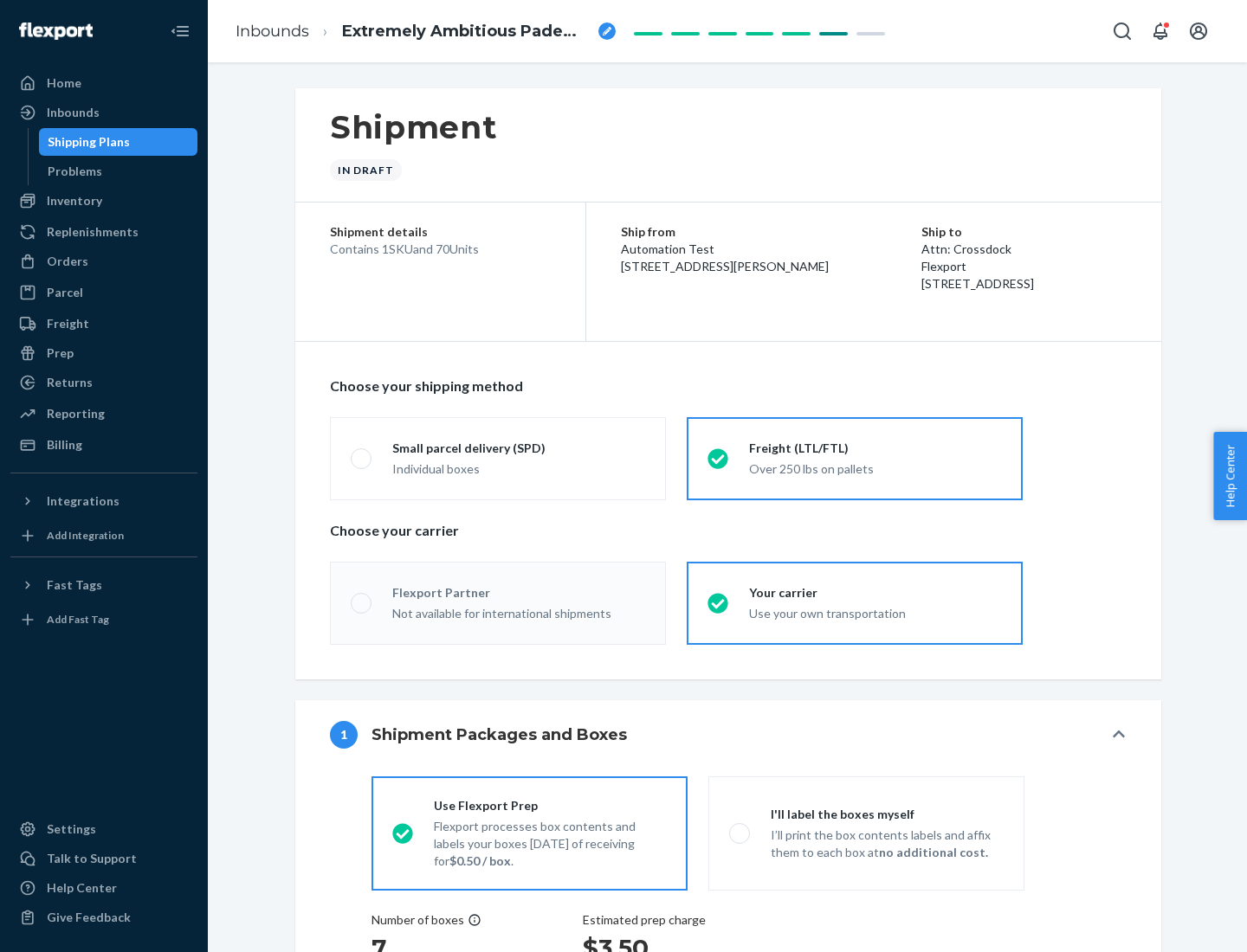
radio input "true"
radio input "false"
radio input "true"
radio input "false"
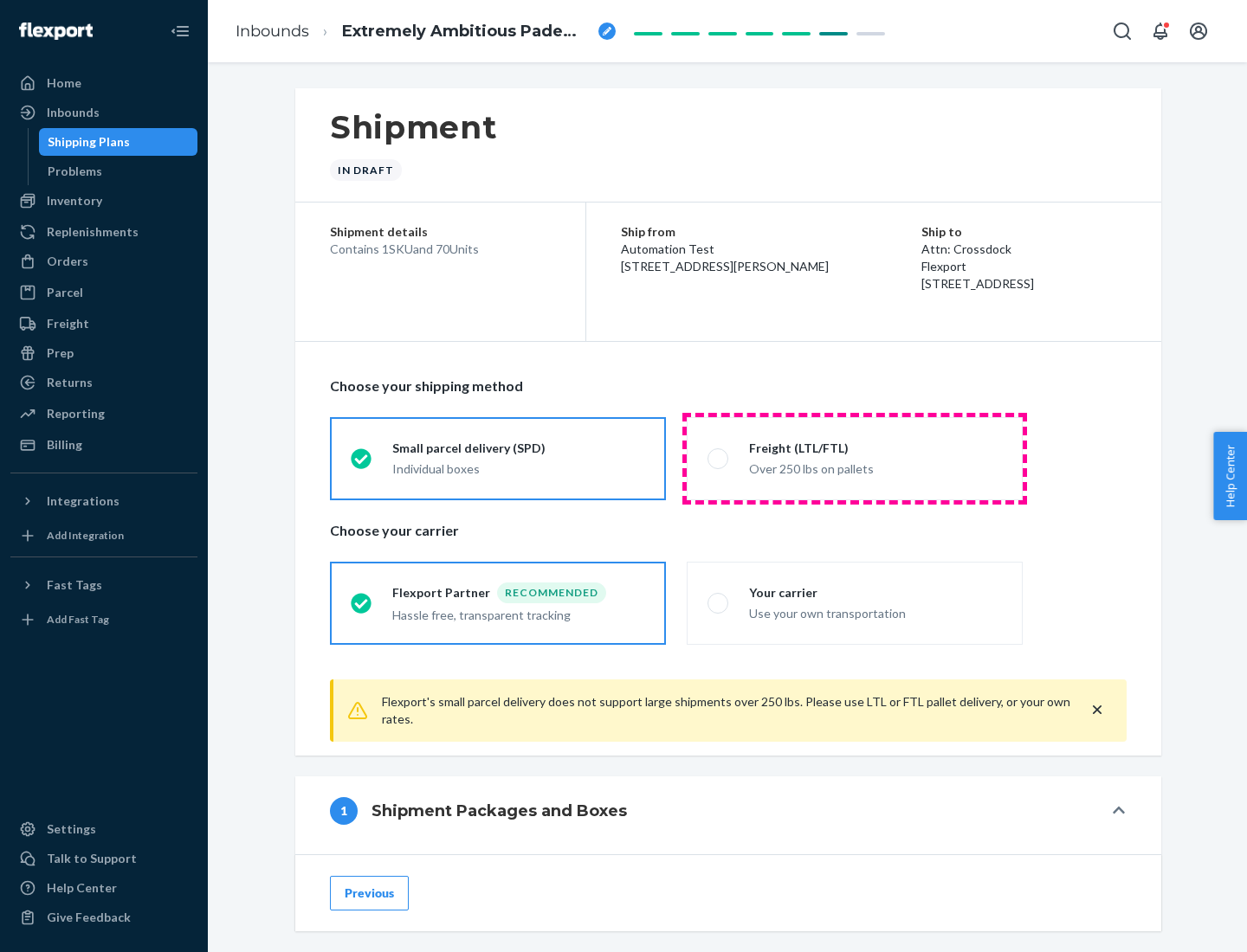
click at [855, 458] on div "Over 250 lbs on pallets" at bounding box center [876, 467] width 253 height 21
click at [719, 458] on input "Freight (LTL/FTL) Over 250 lbs on pallets" at bounding box center [713, 458] width 11 height 11
radio input "true"
radio input "false"
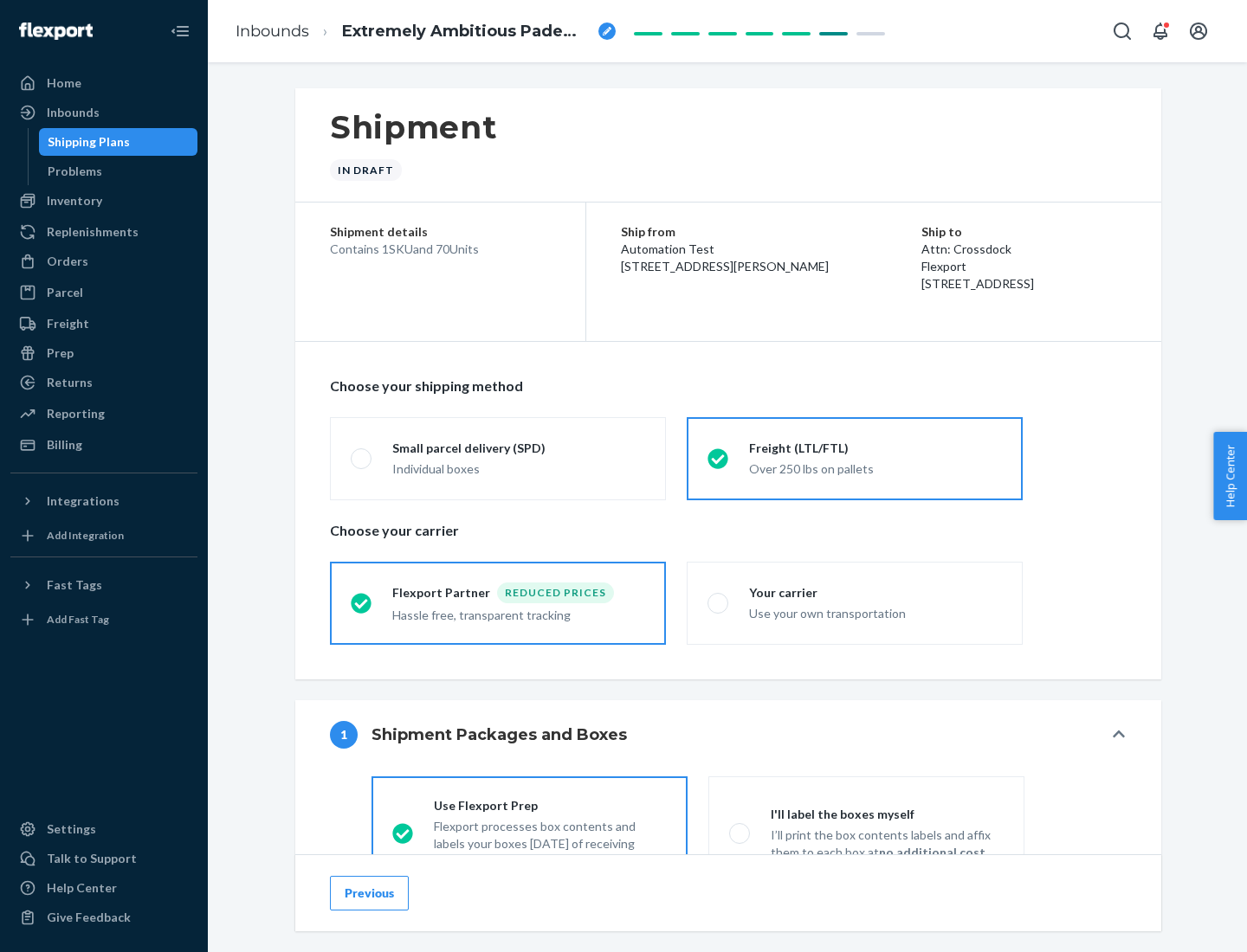
scroll to position [96, 0]
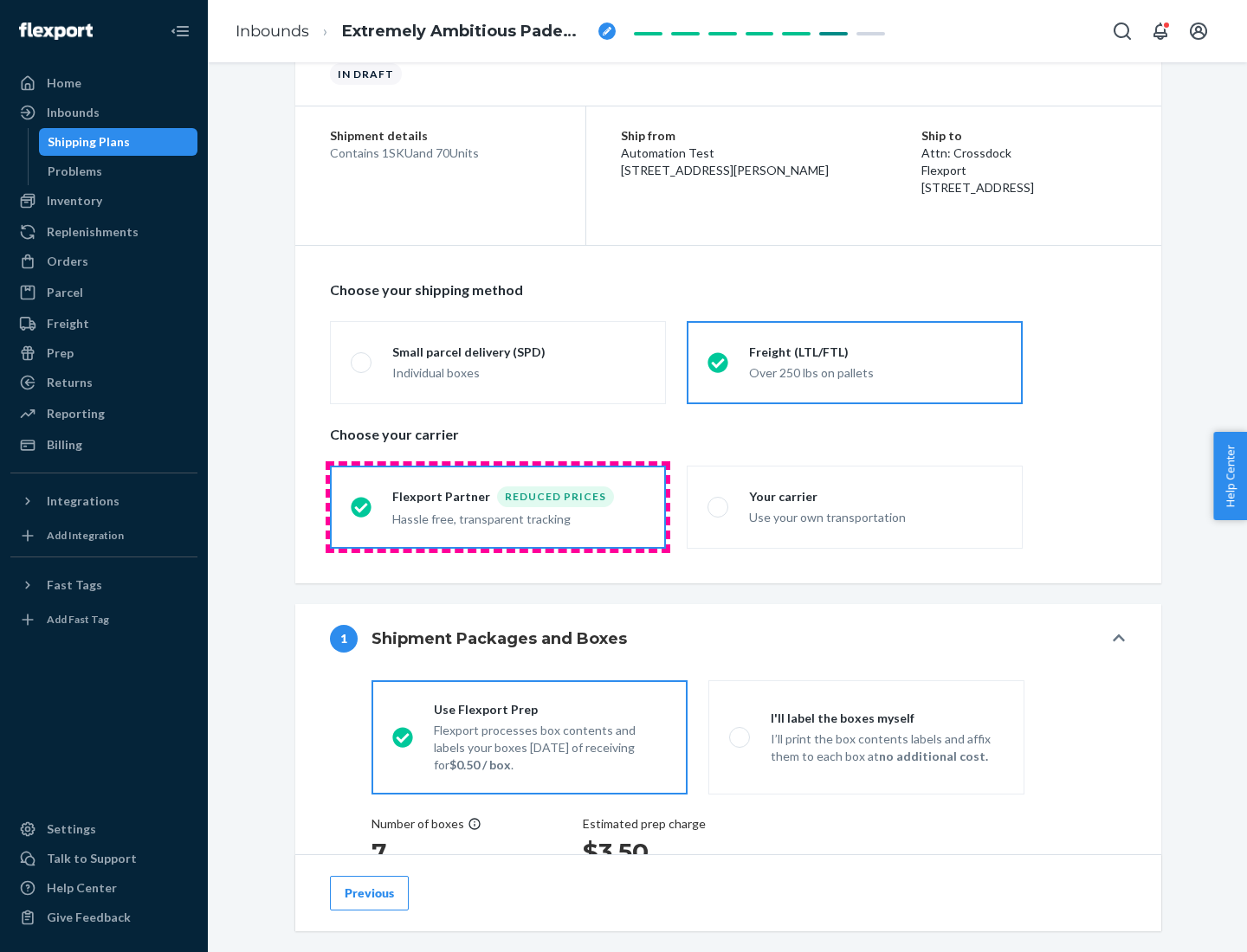
click at [498, 507] on div "Hassle free, transparent tracking" at bounding box center [518, 517] width 253 height 21
click at [362, 506] on input "Flexport Partner Reduced prices Hassle free, transparent tracking" at bounding box center [357, 506] width 11 height 11
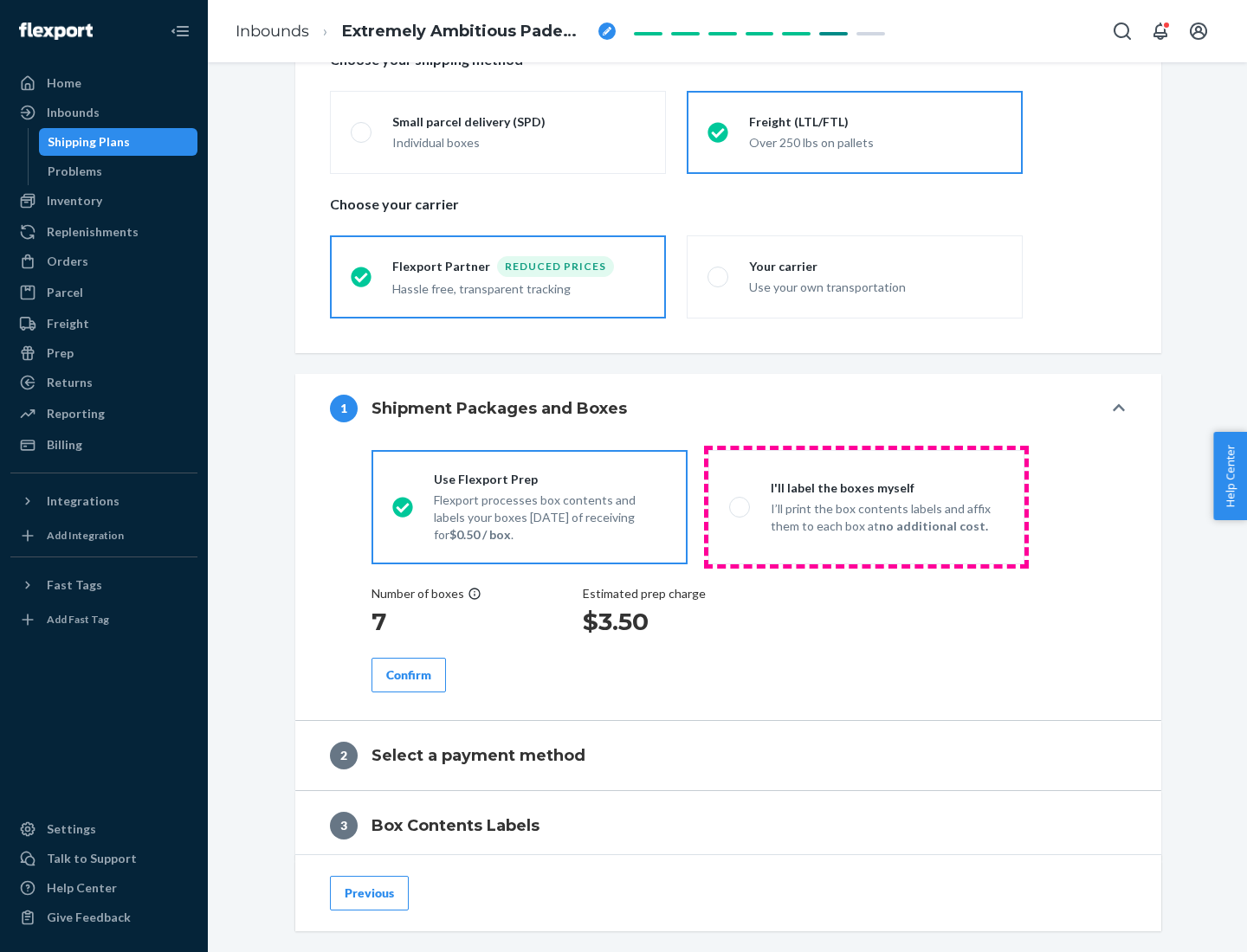
click at [866, 506] on p "I’ll print the box contents labels and affix them to each box at no additional …" at bounding box center [887, 517] width 233 height 35
click at [740, 506] on input "I'll label the boxes myself I’ll print the box contents labels and affix them t…" at bounding box center [735, 506] width 11 height 11
radio input "true"
radio input "false"
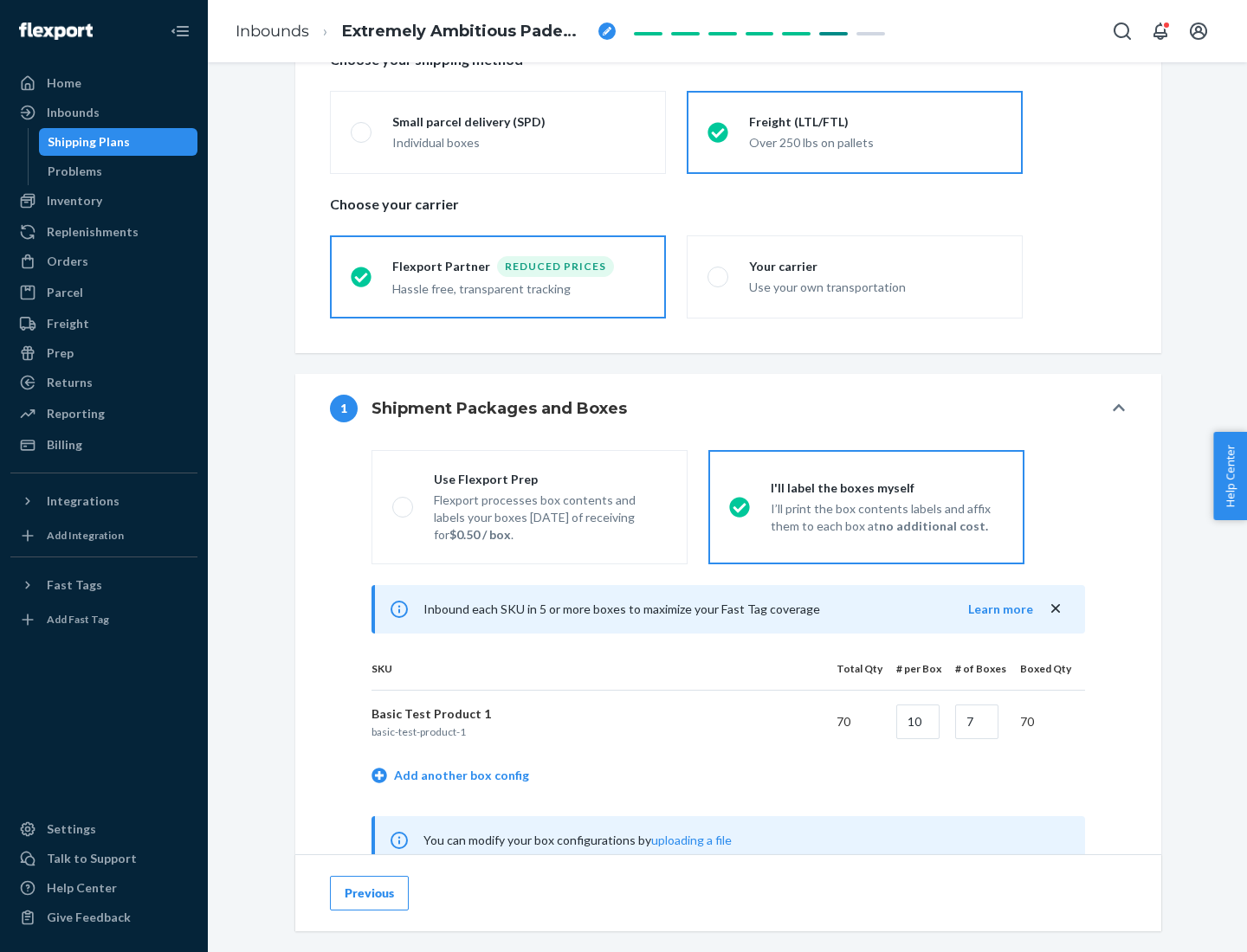
scroll to position [541, 0]
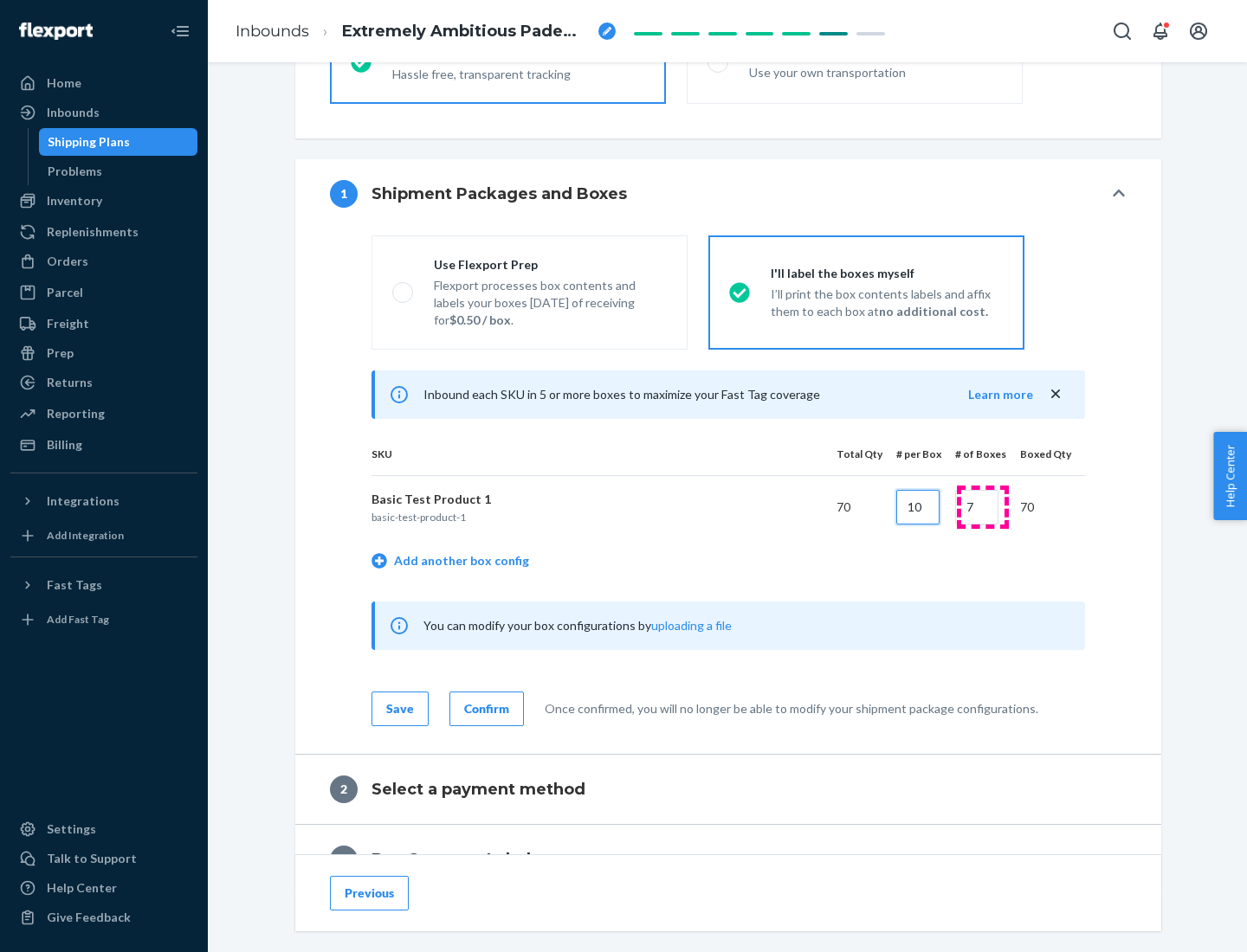
type input "10"
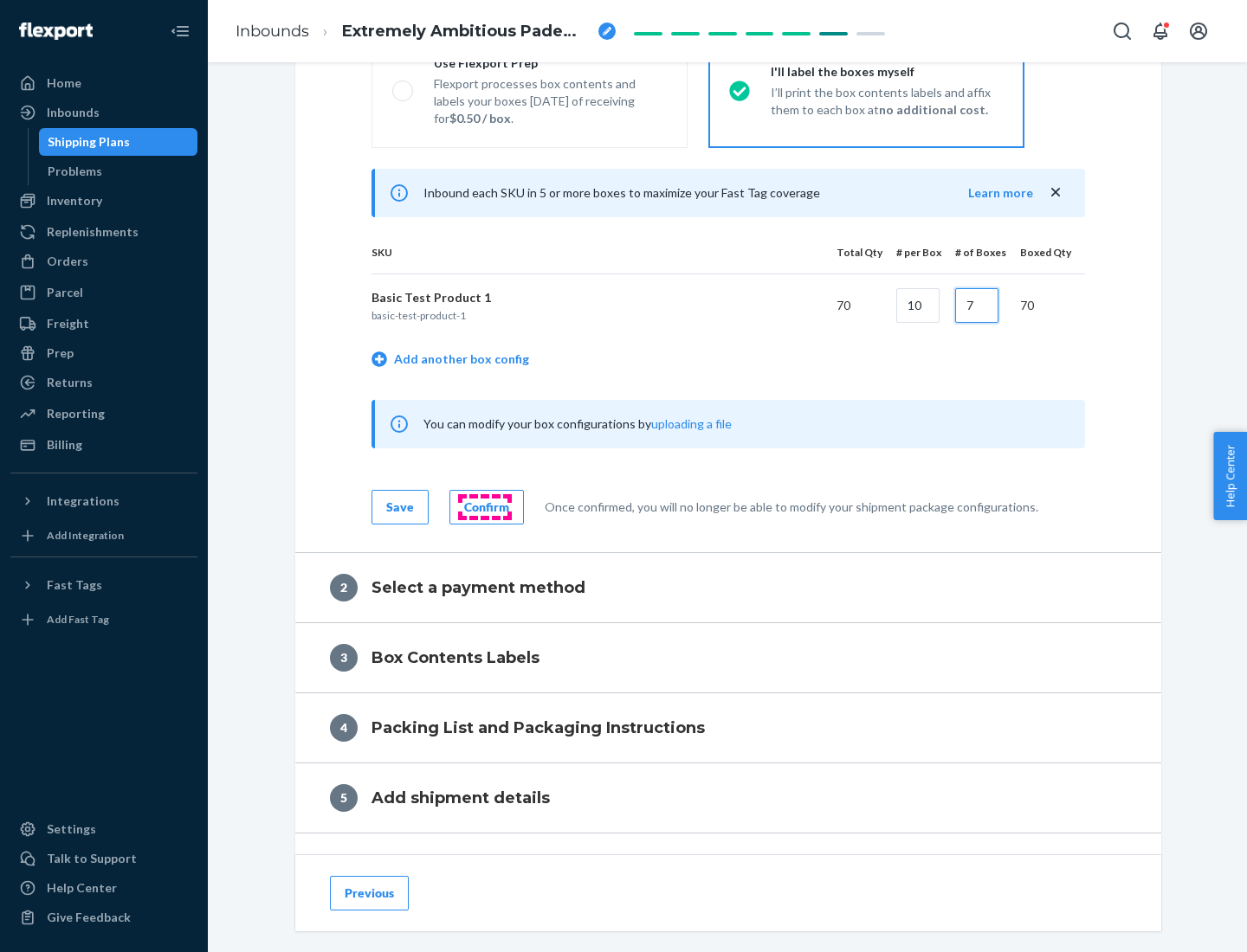
type input "7"
click at [484, 506] on div "Confirm" at bounding box center [487, 506] width 45 height 17
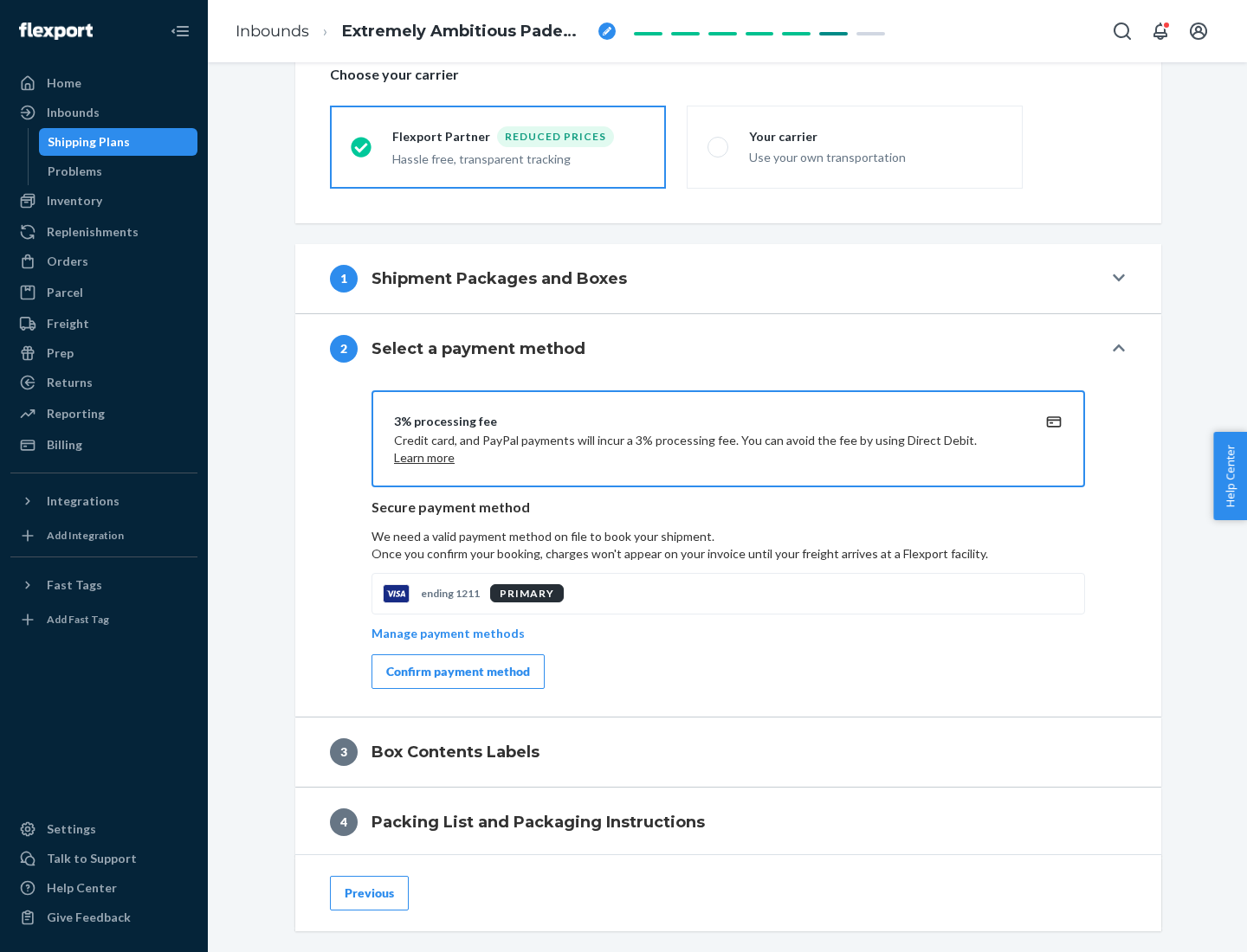
scroll to position [621, 0]
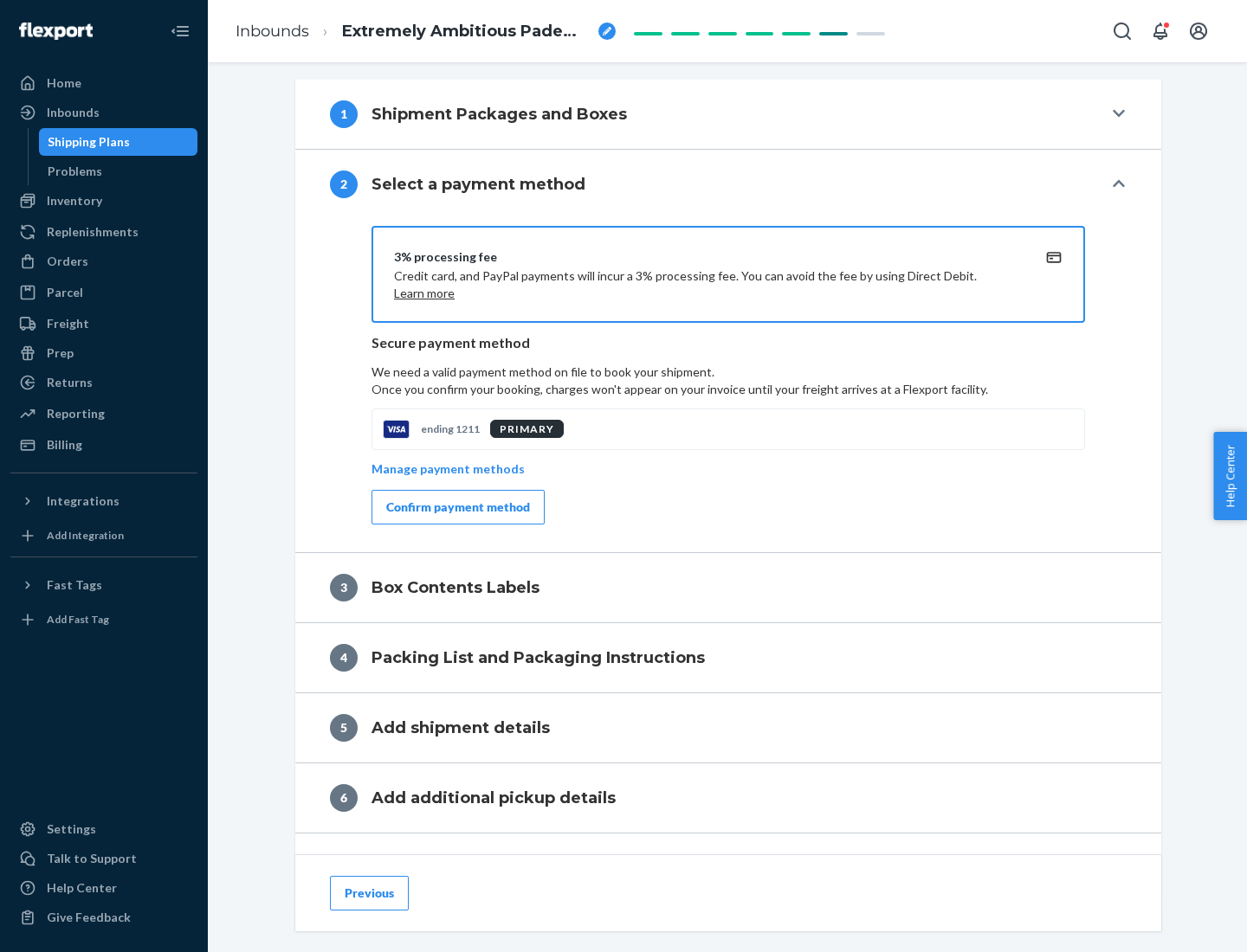
click at [457, 507] on div "Confirm payment method" at bounding box center [458, 506] width 144 height 17
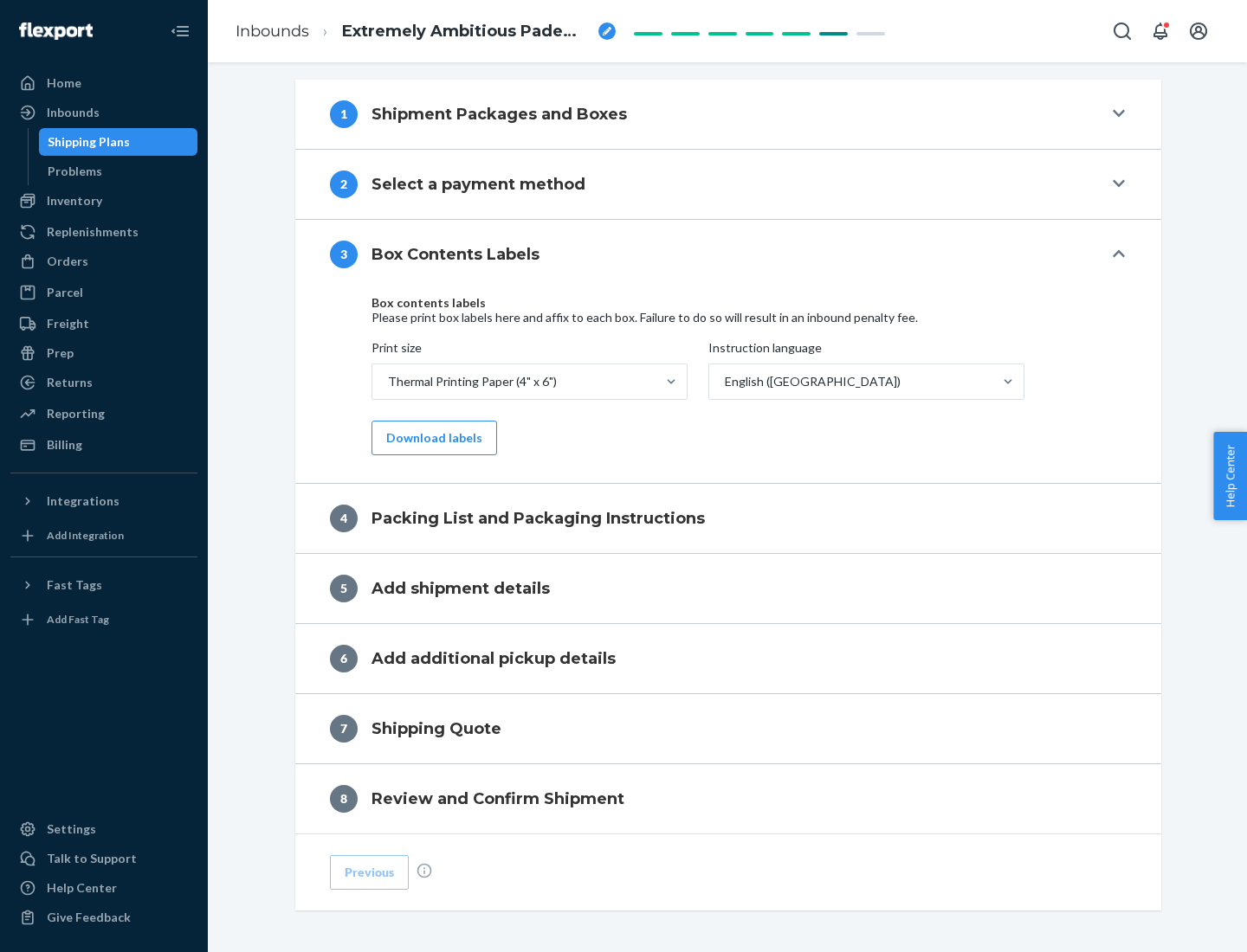
scroll to position [552, 0]
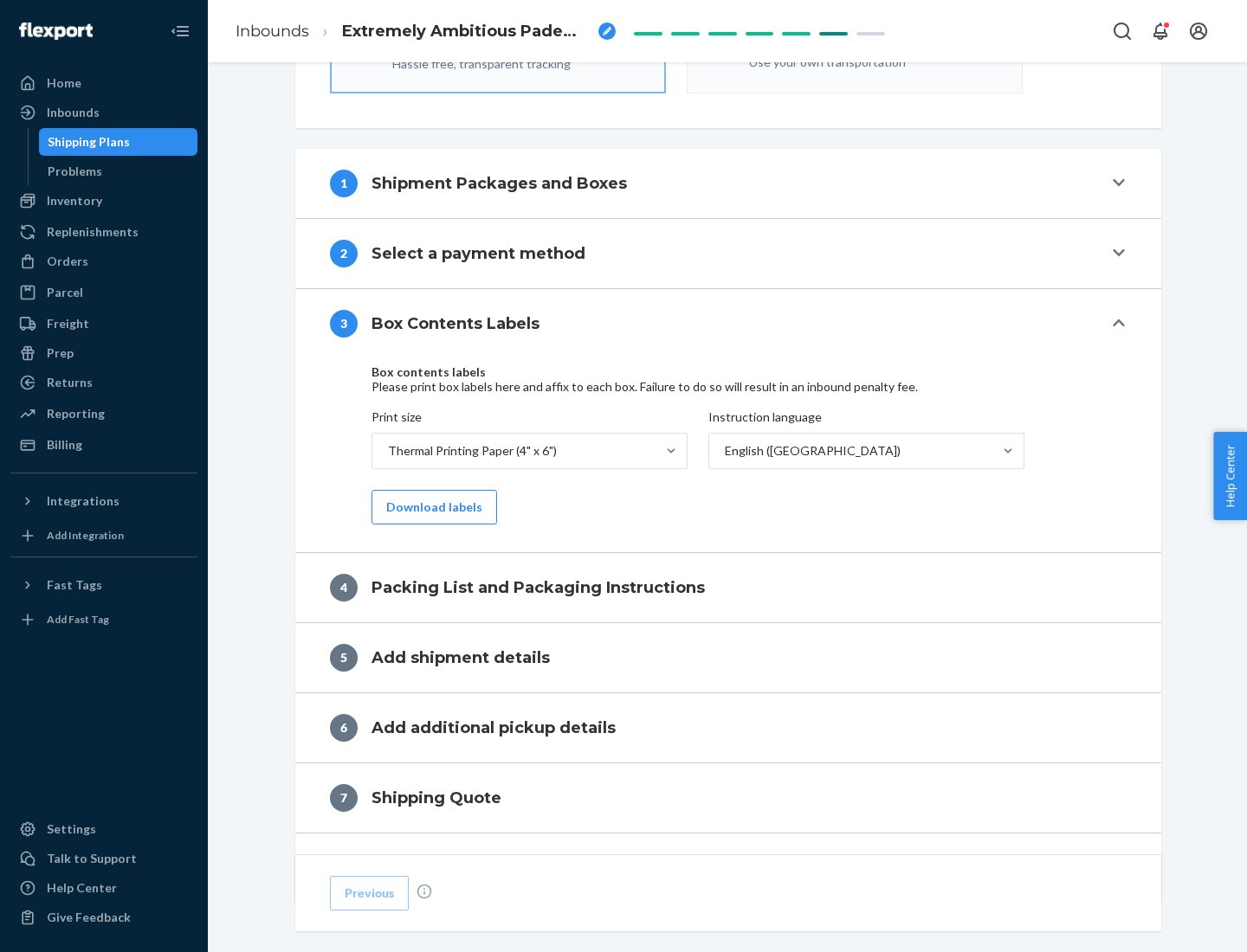
click at [430, 507] on button "Download labels" at bounding box center [434, 507] width 126 height 35
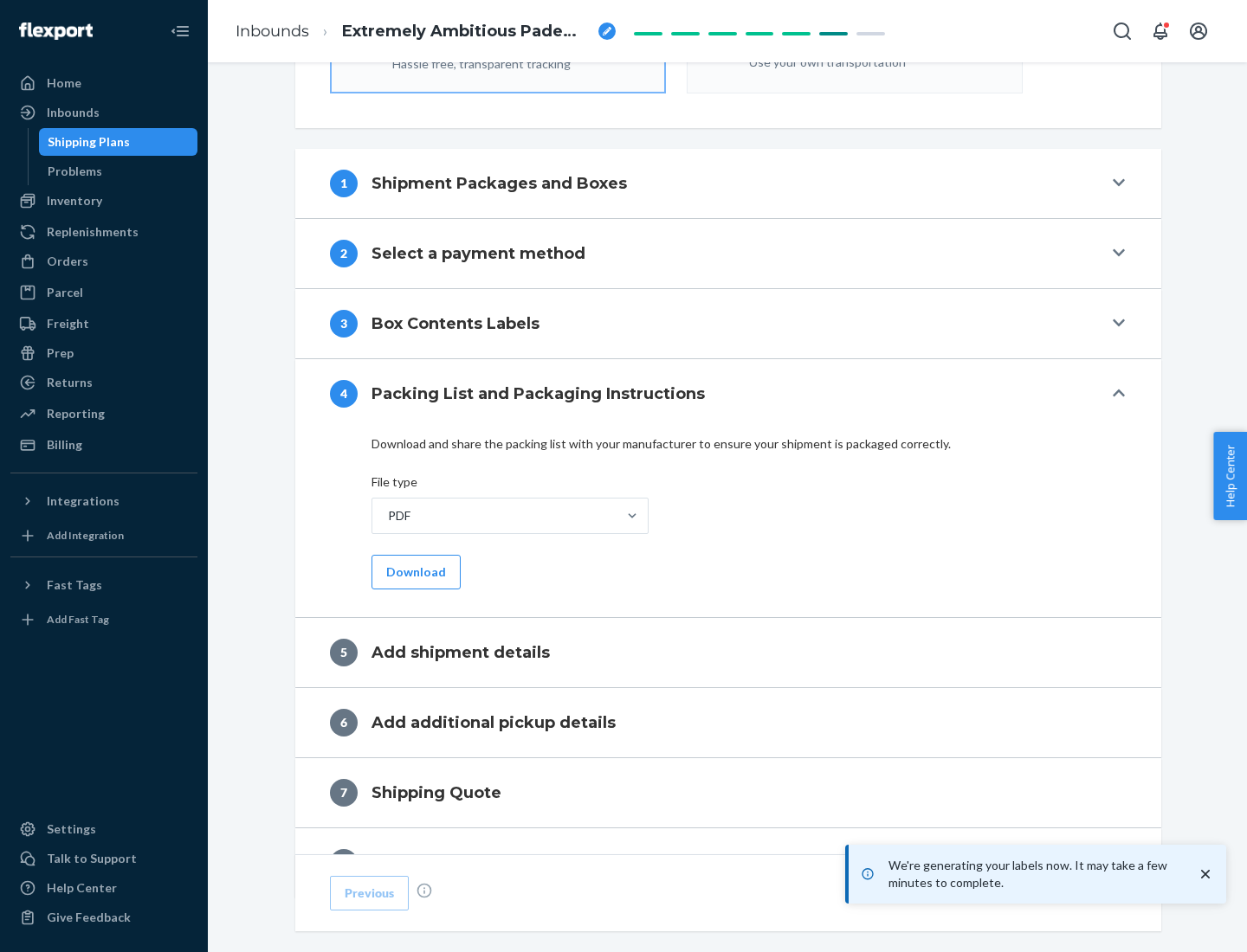
scroll to position [616, 0]
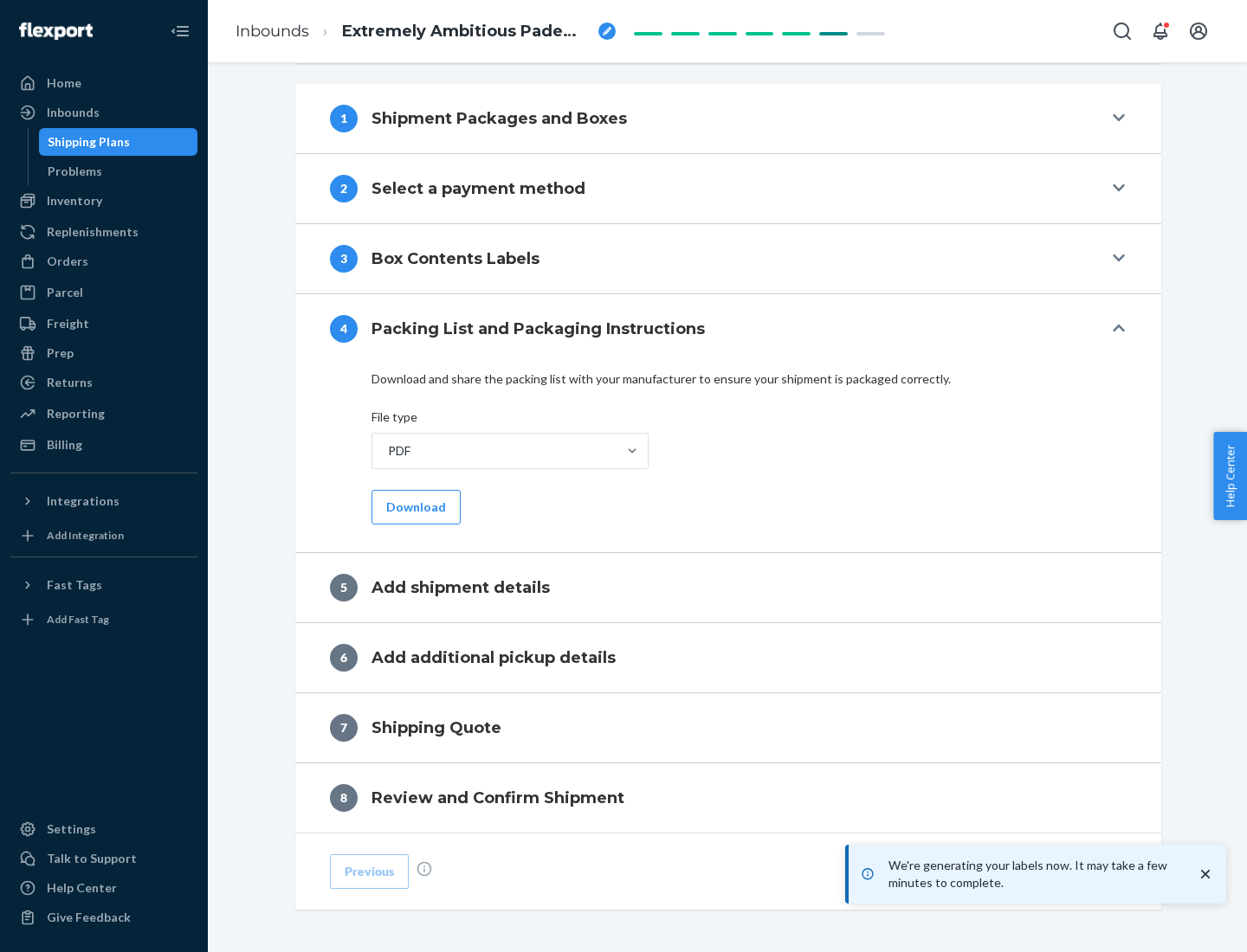
click at [414, 506] on button "Download" at bounding box center [416, 507] width 89 height 35
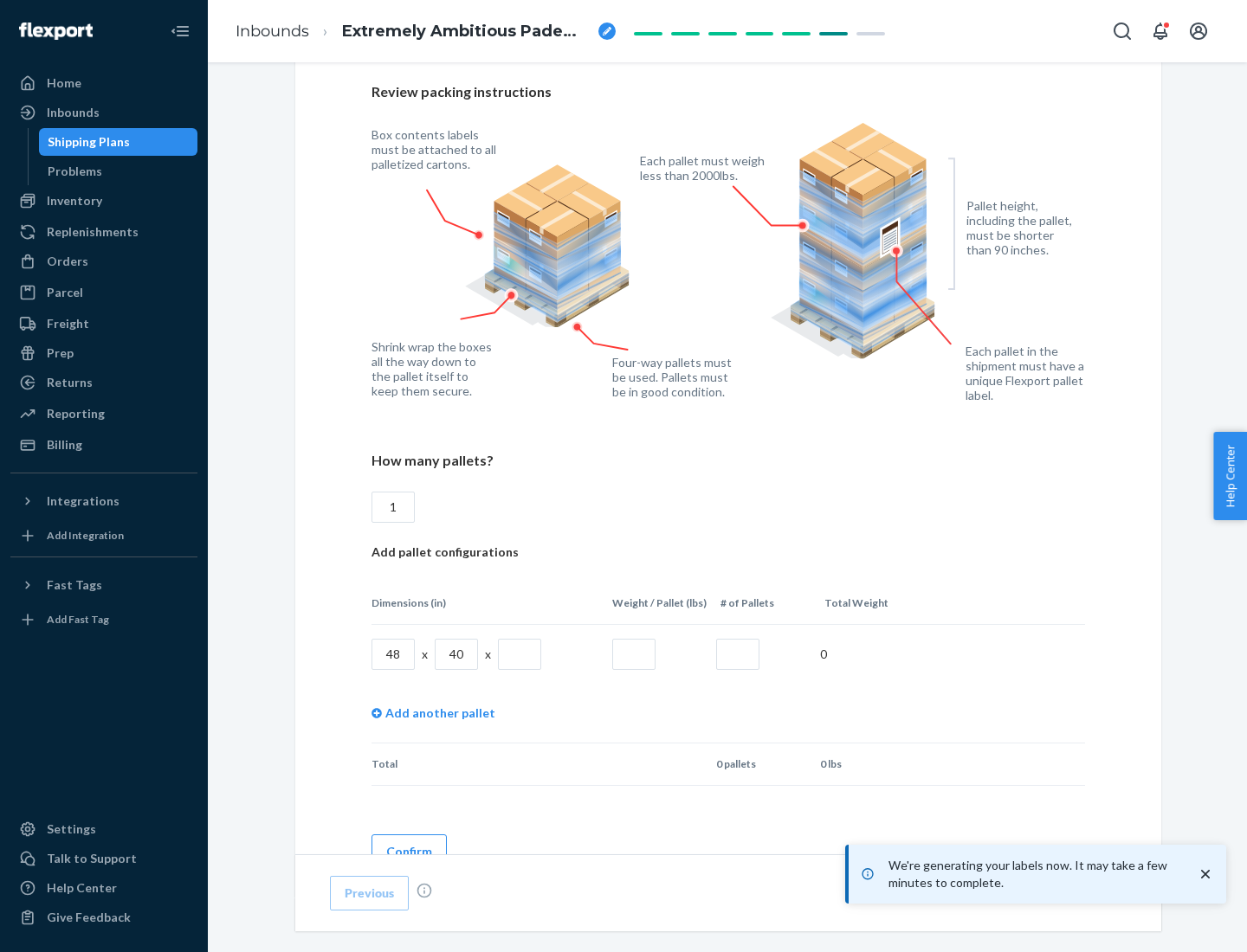
scroll to position [1258, 0]
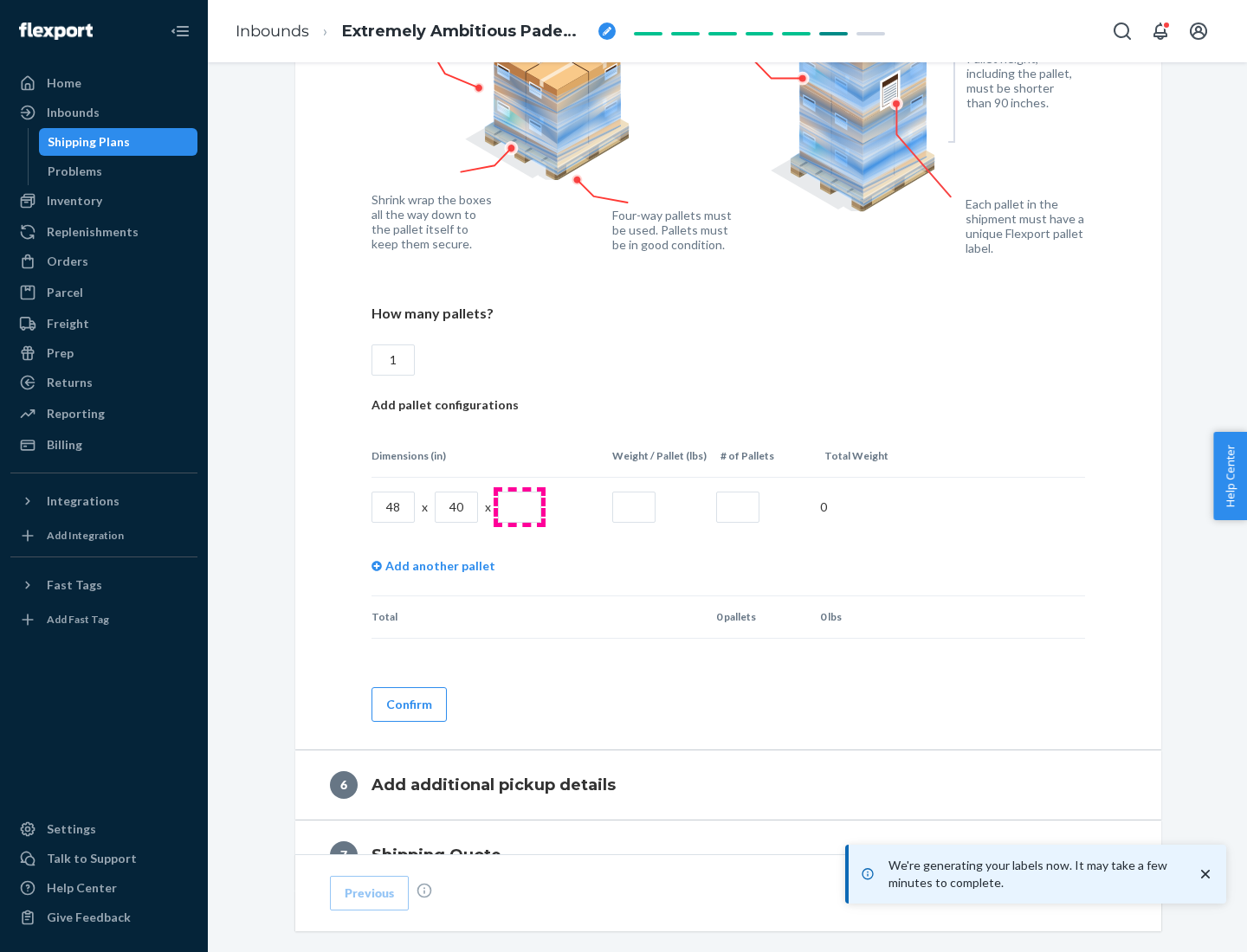
type input "1"
type input "40"
type input "200"
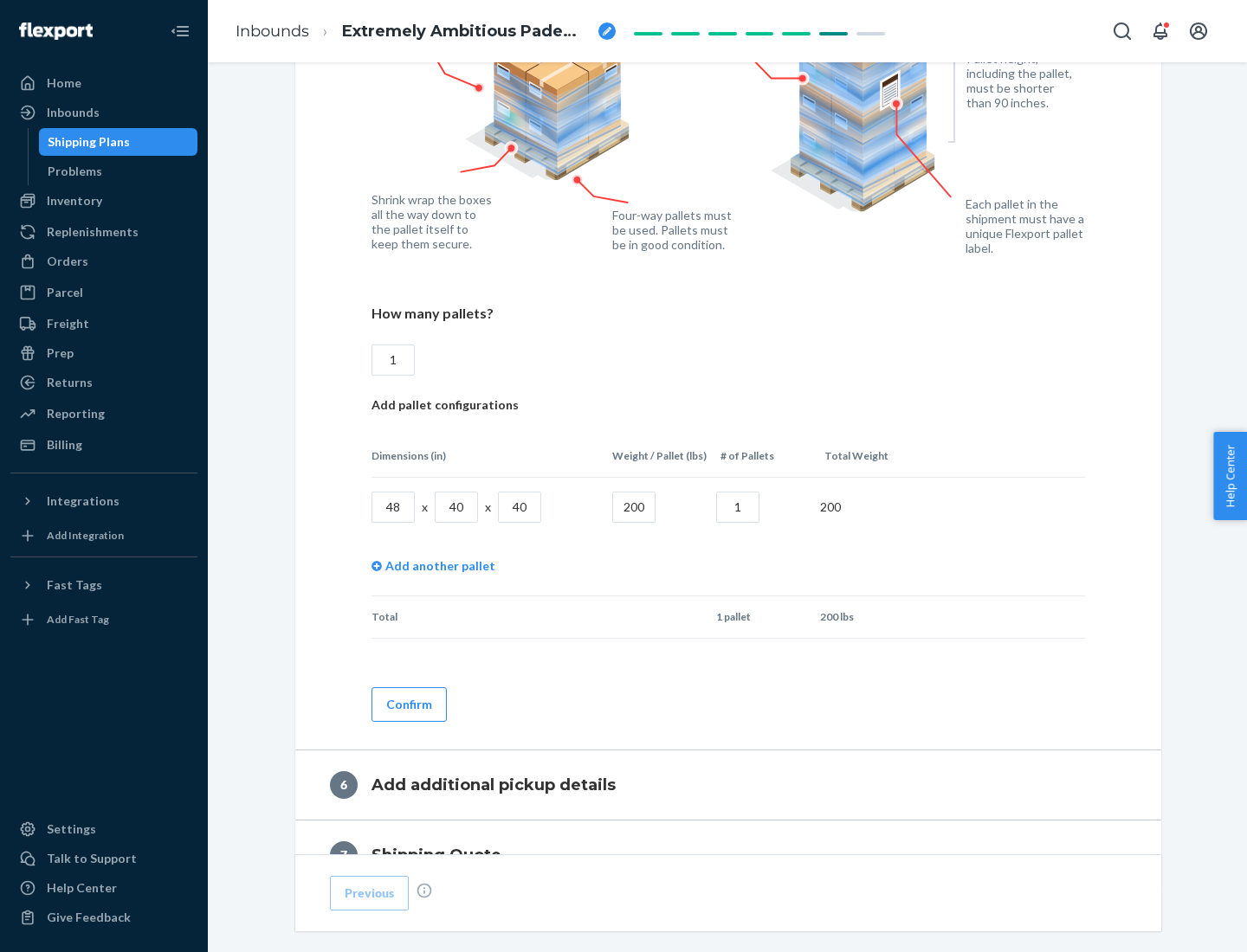
scroll to position [1456, 0]
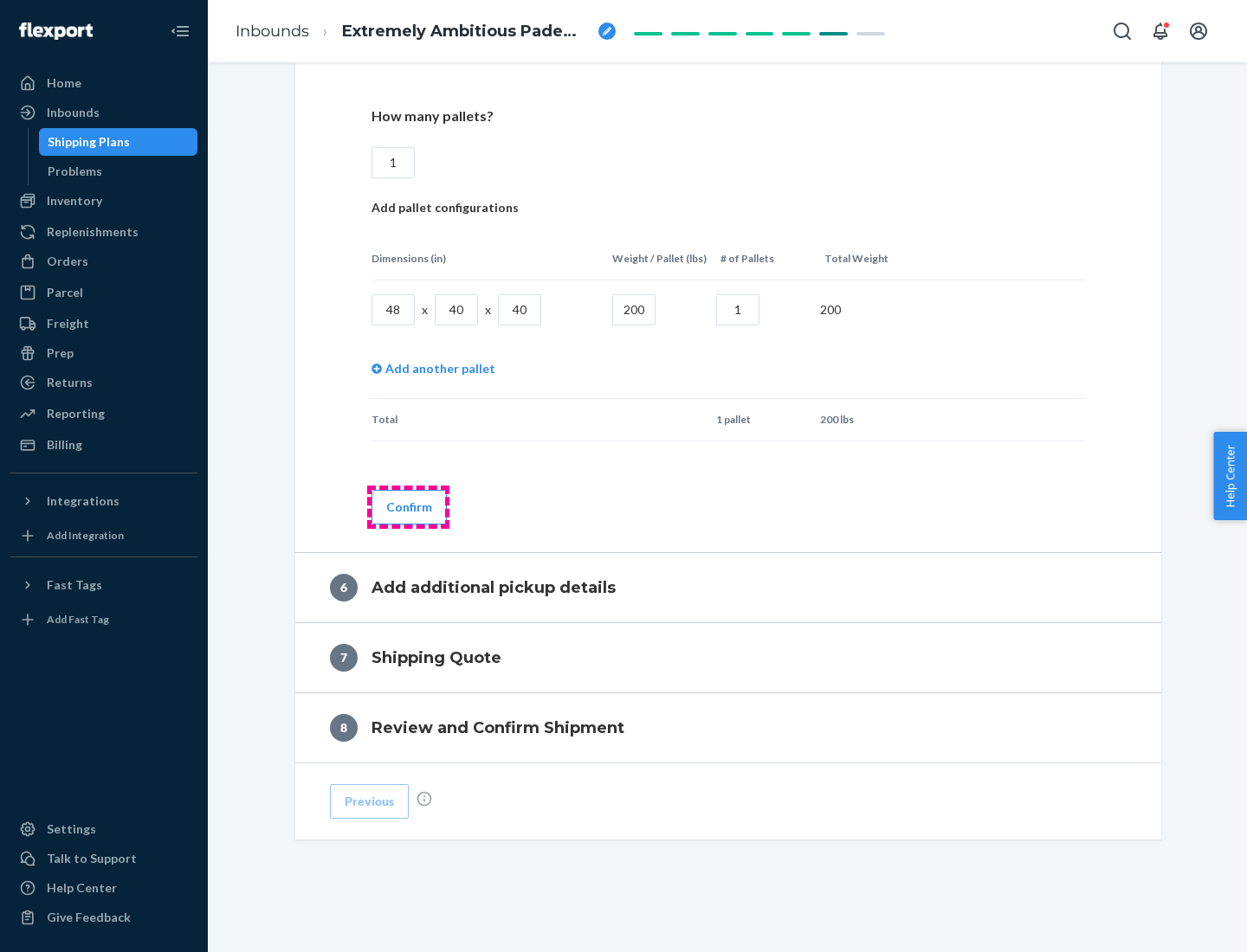
type input "1"
click at [407, 506] on button "Confirm" at bounding box center [408, 507] width 75 height 35
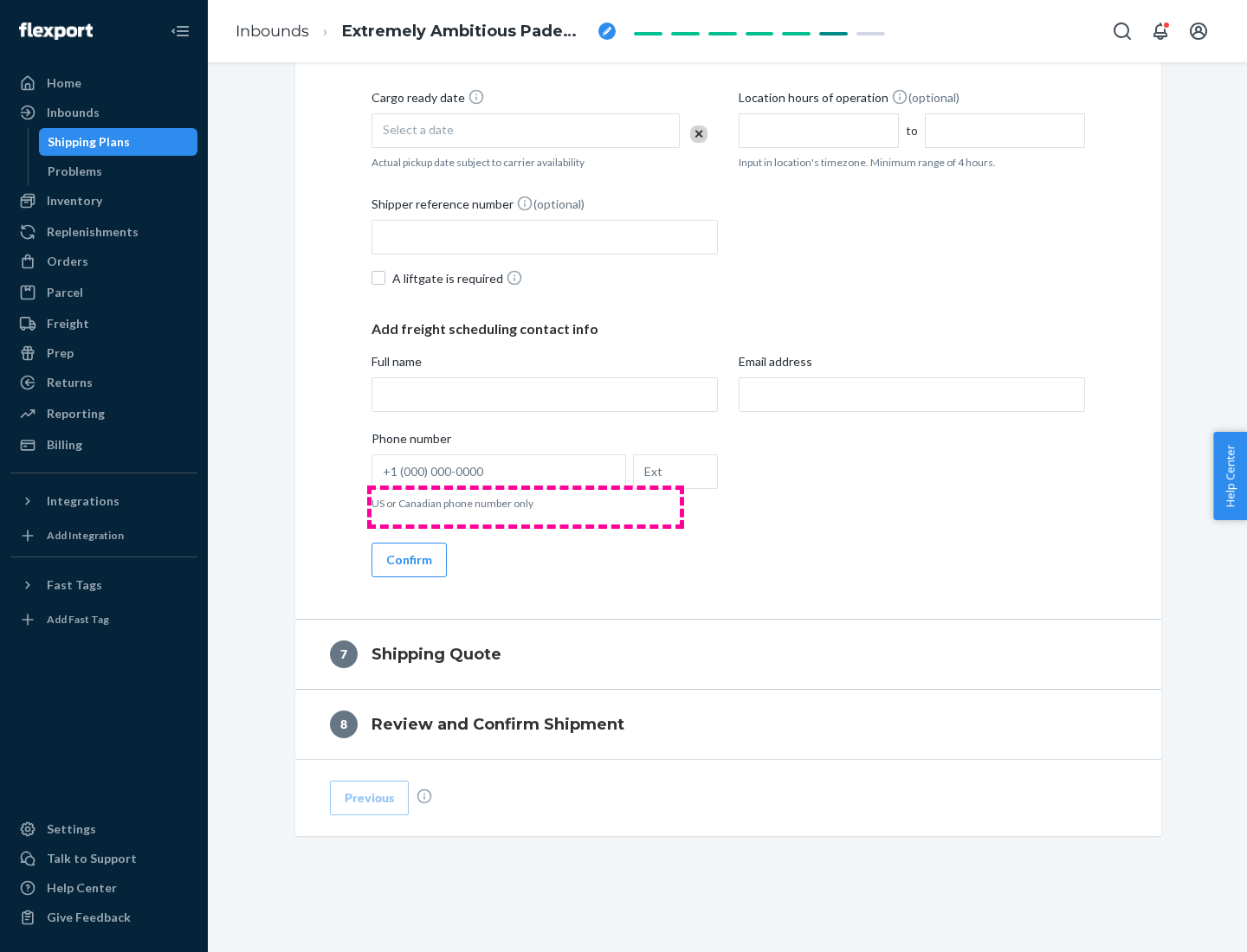
scroll to position [662, 0]
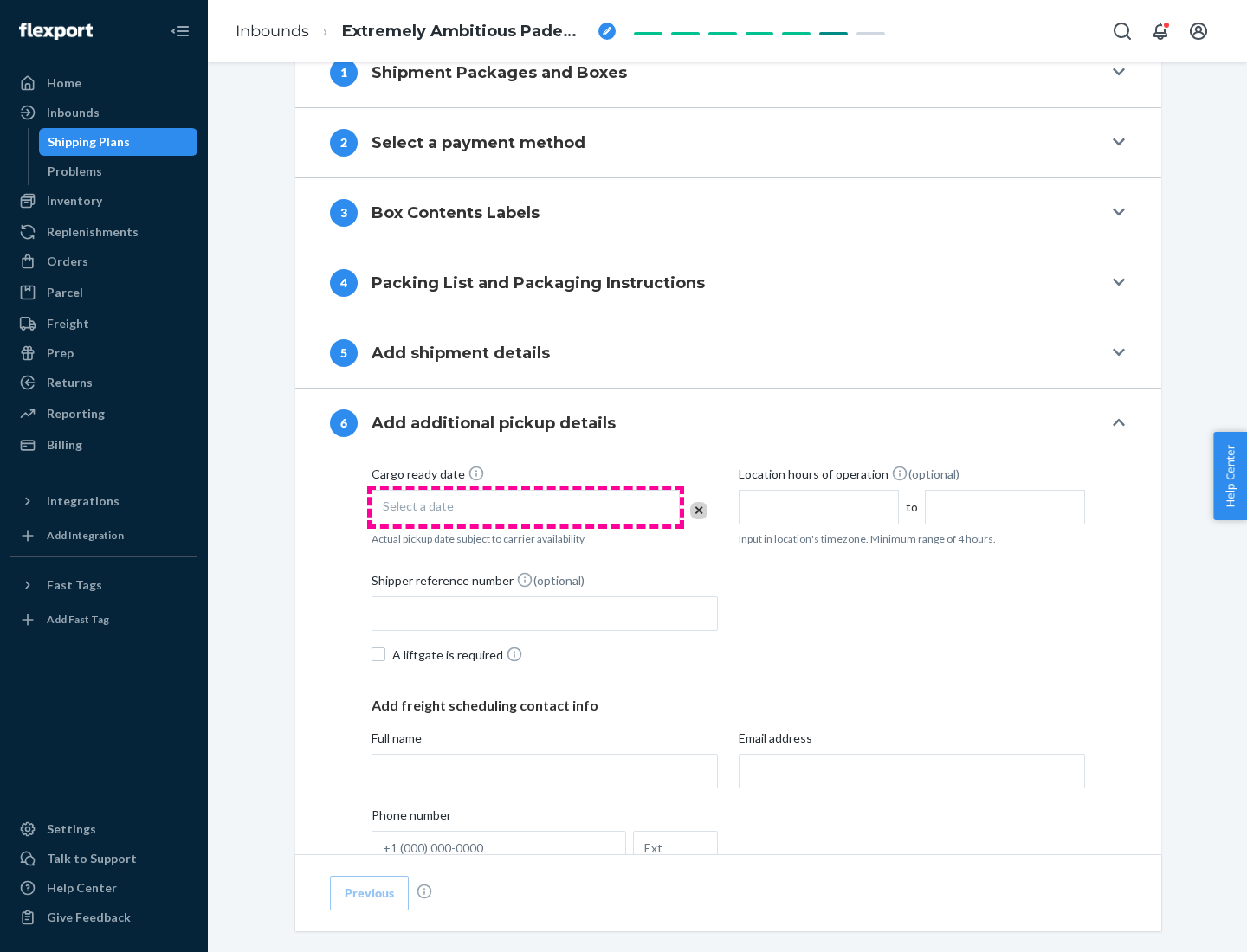
click at [526, 506] on div "Select a date" at bounding box center [525, 507] width 308 height 35
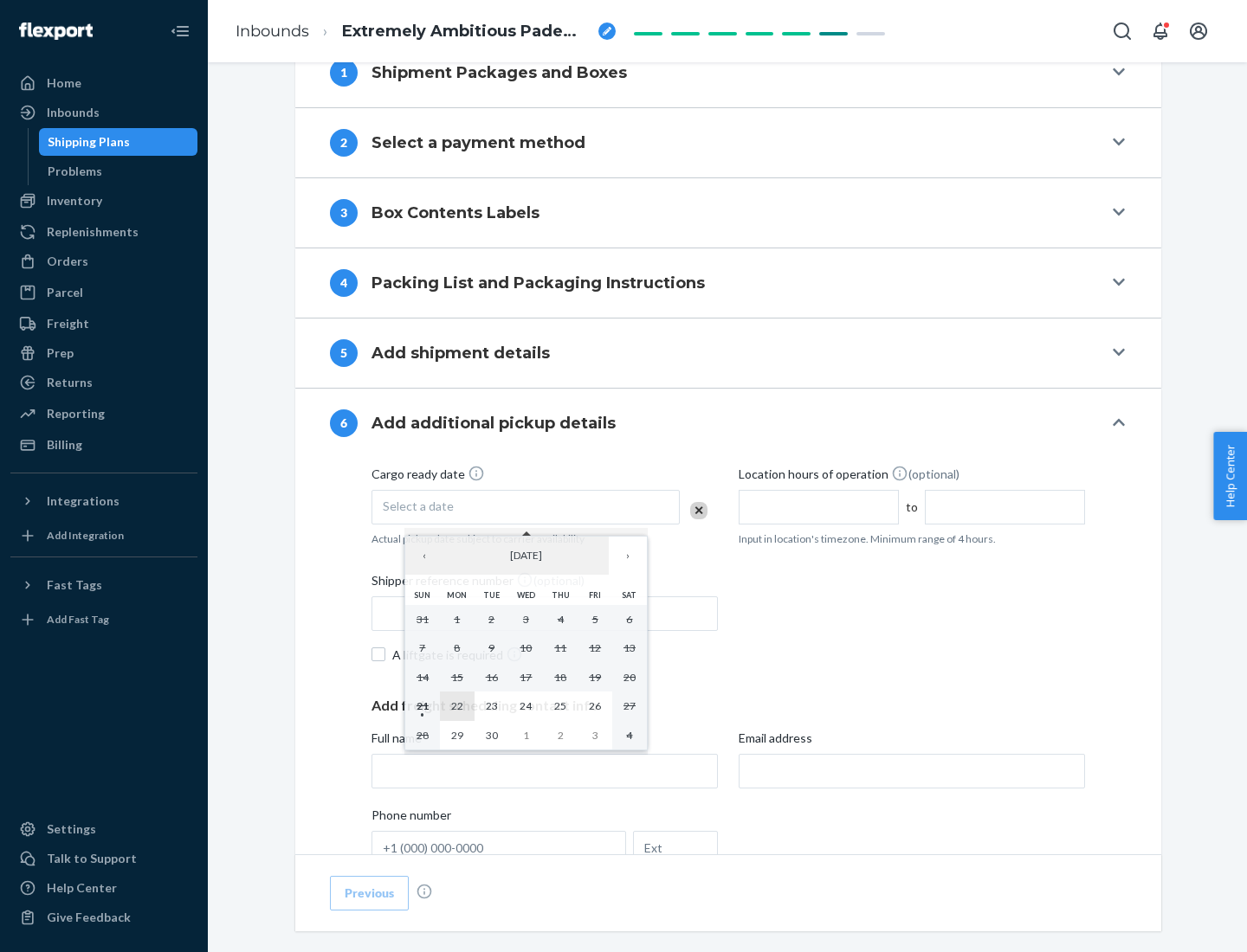
click at [457, 706] on abbr "22" at bounding box center [457, 706] width 12 height 13
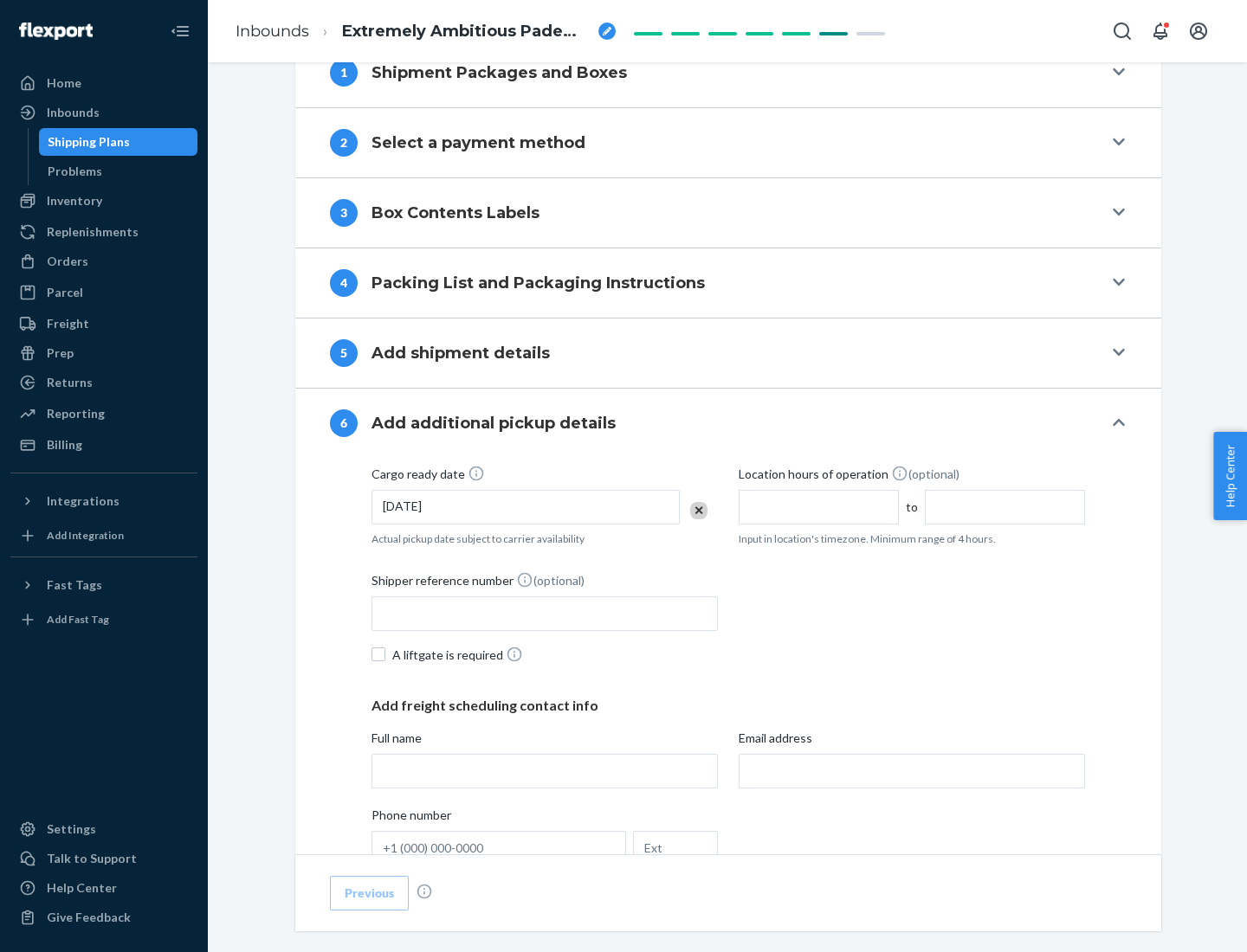
scroll to position [927, 0]
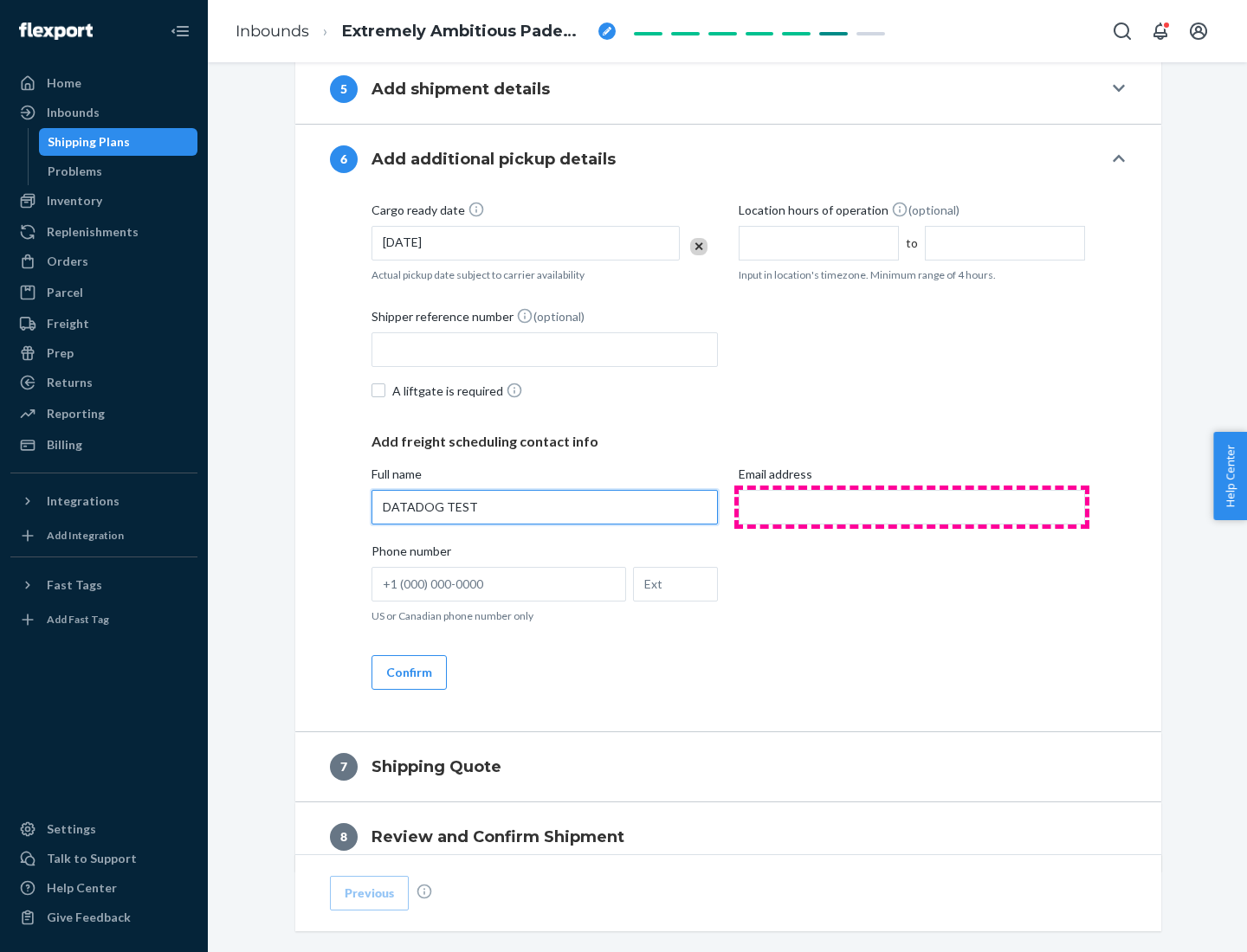
type input "DATADOG TEST"
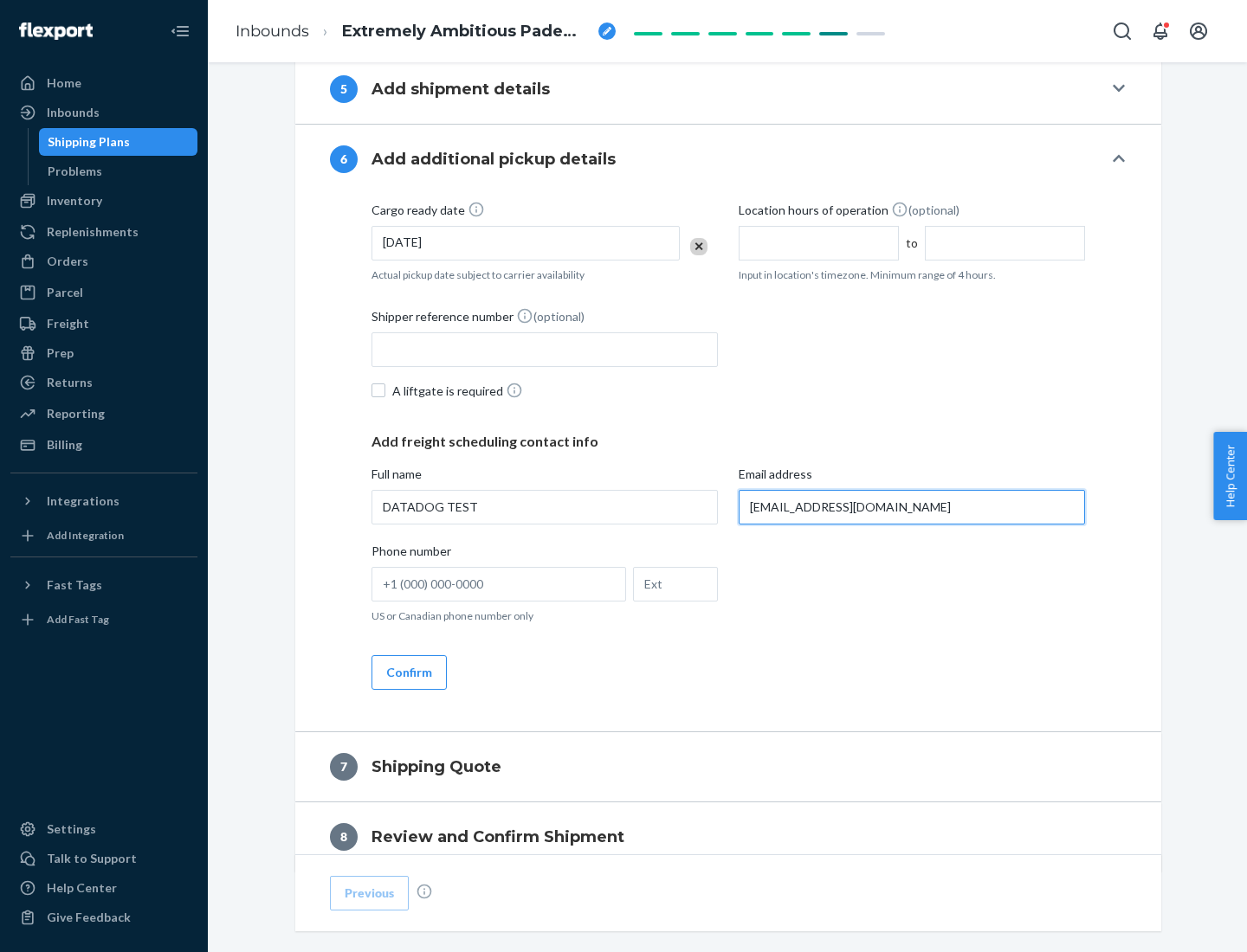
scroll to position [1004, 0]
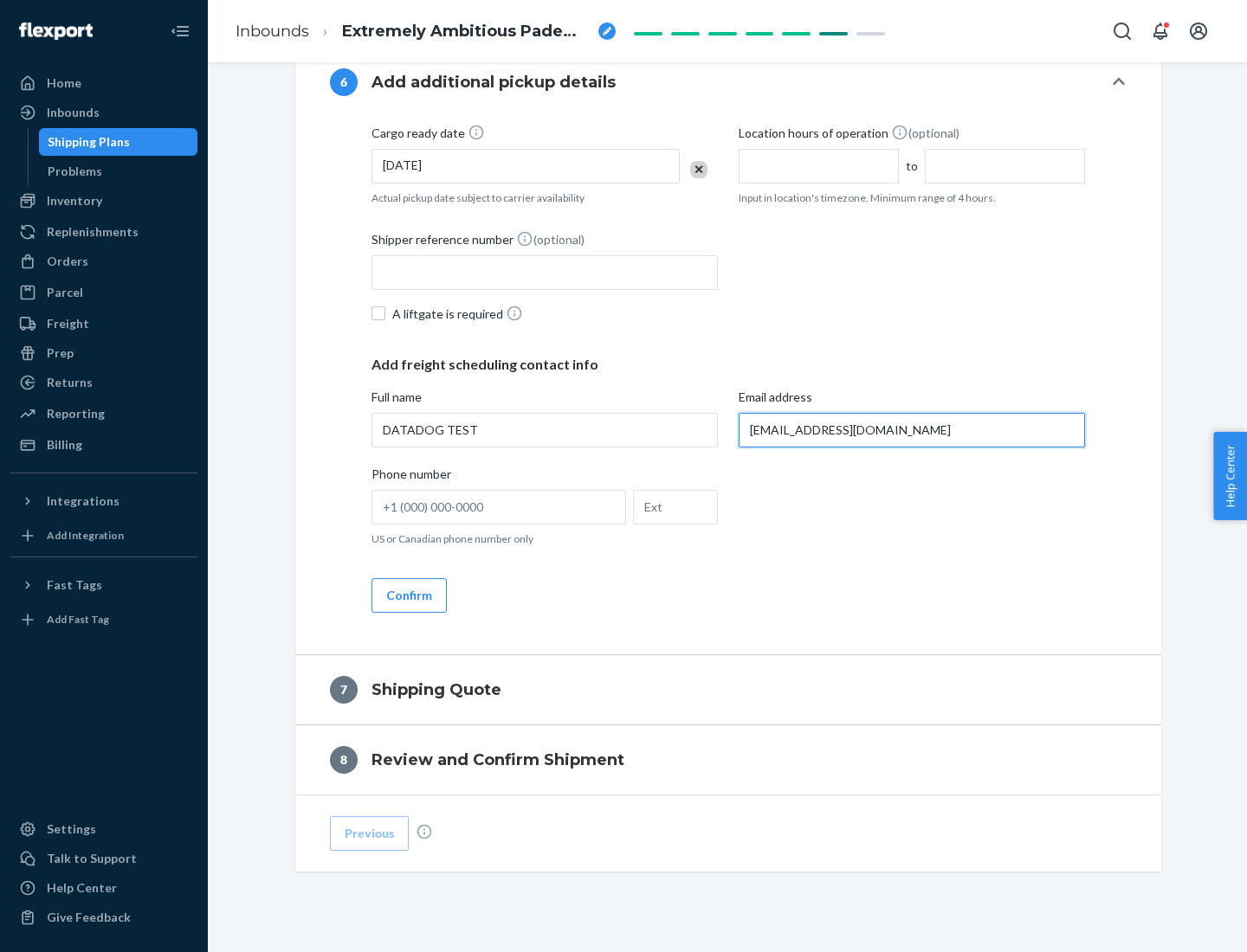
type input "[EMAIL_ADDRESS][DOMAIN_NAME]"
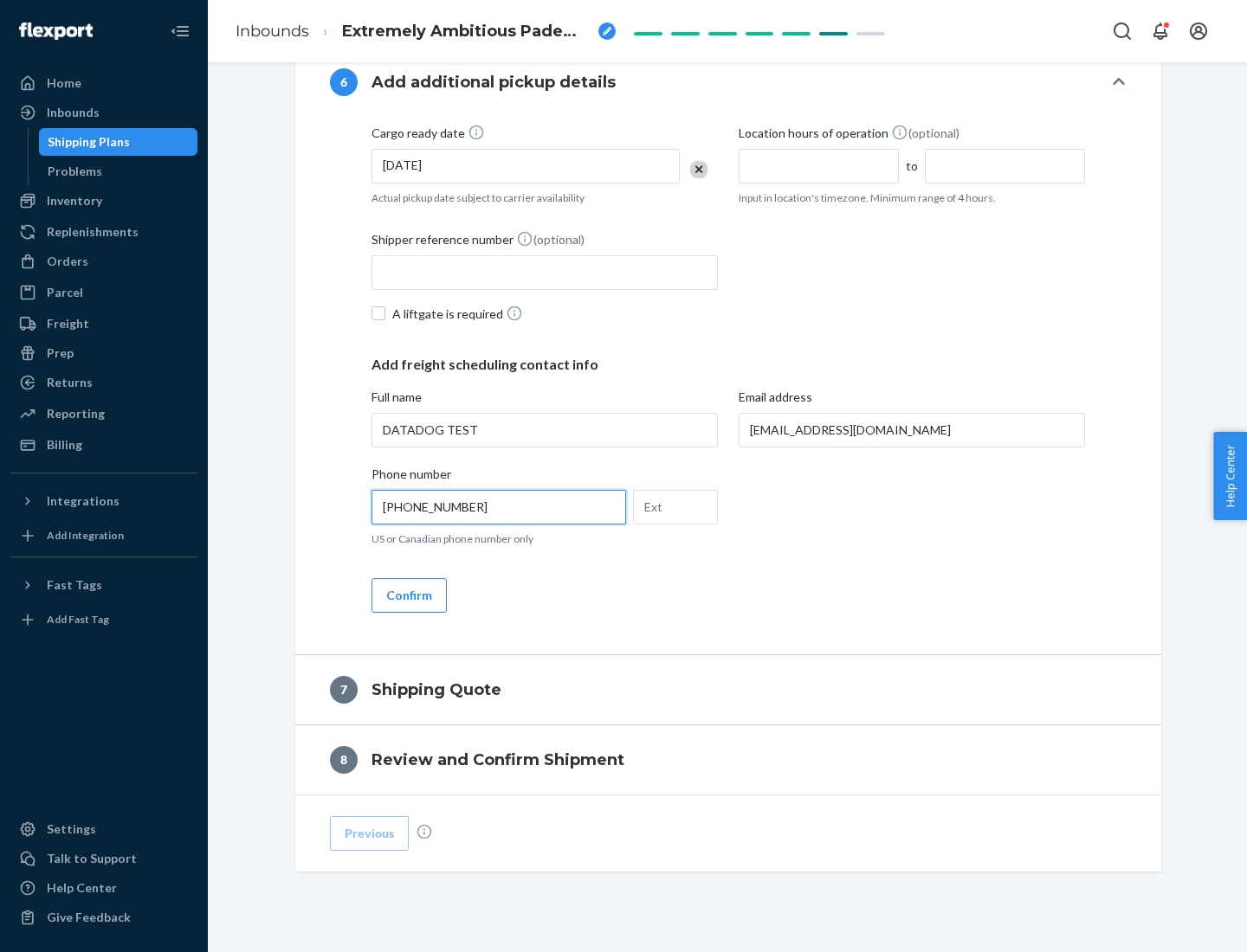
scroll to position [1039, 0]
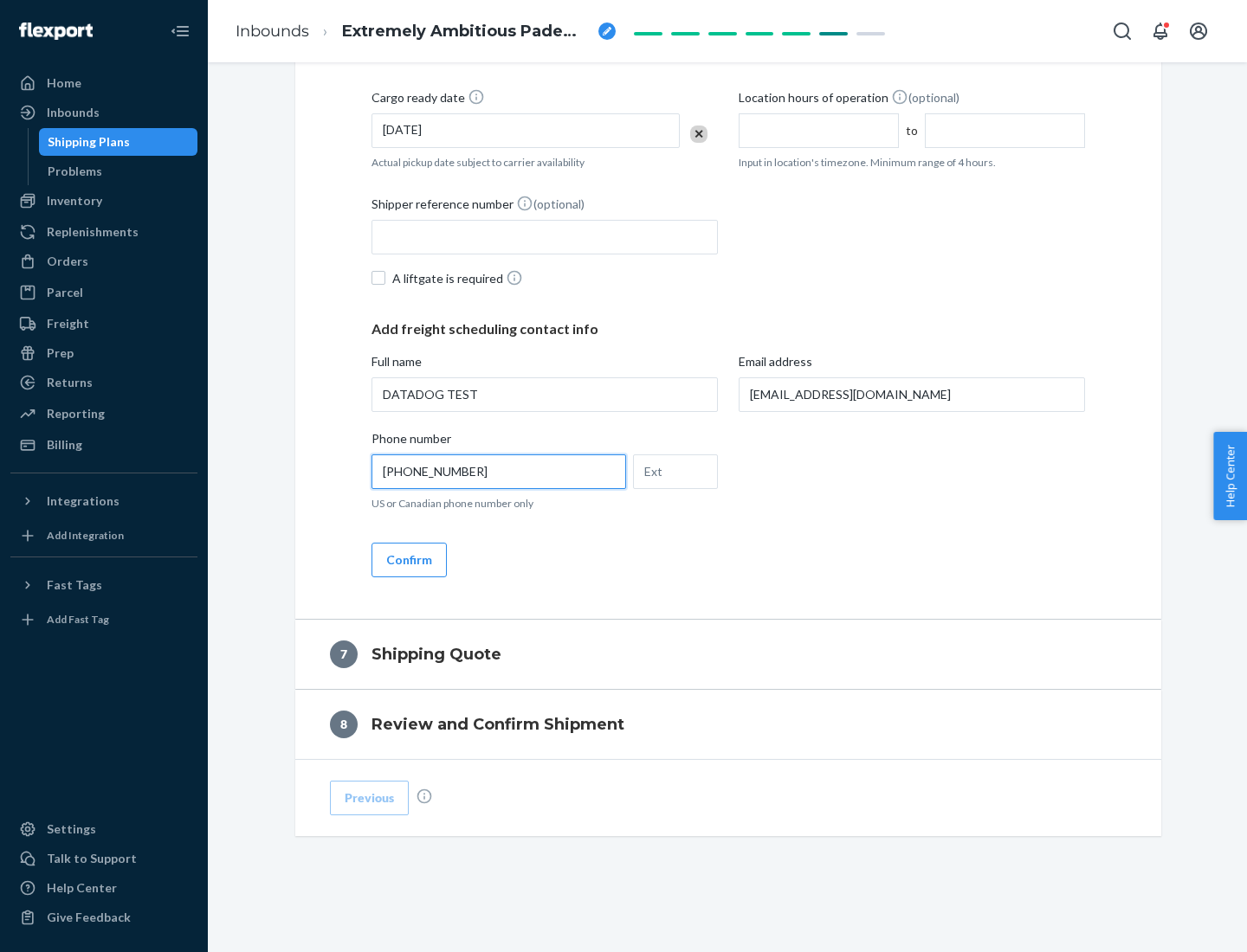
type input "[PHONE_NUMBER]"
click at [407, 559] on button "Confirm" at bounding box center [408, 560] width 75 height 35
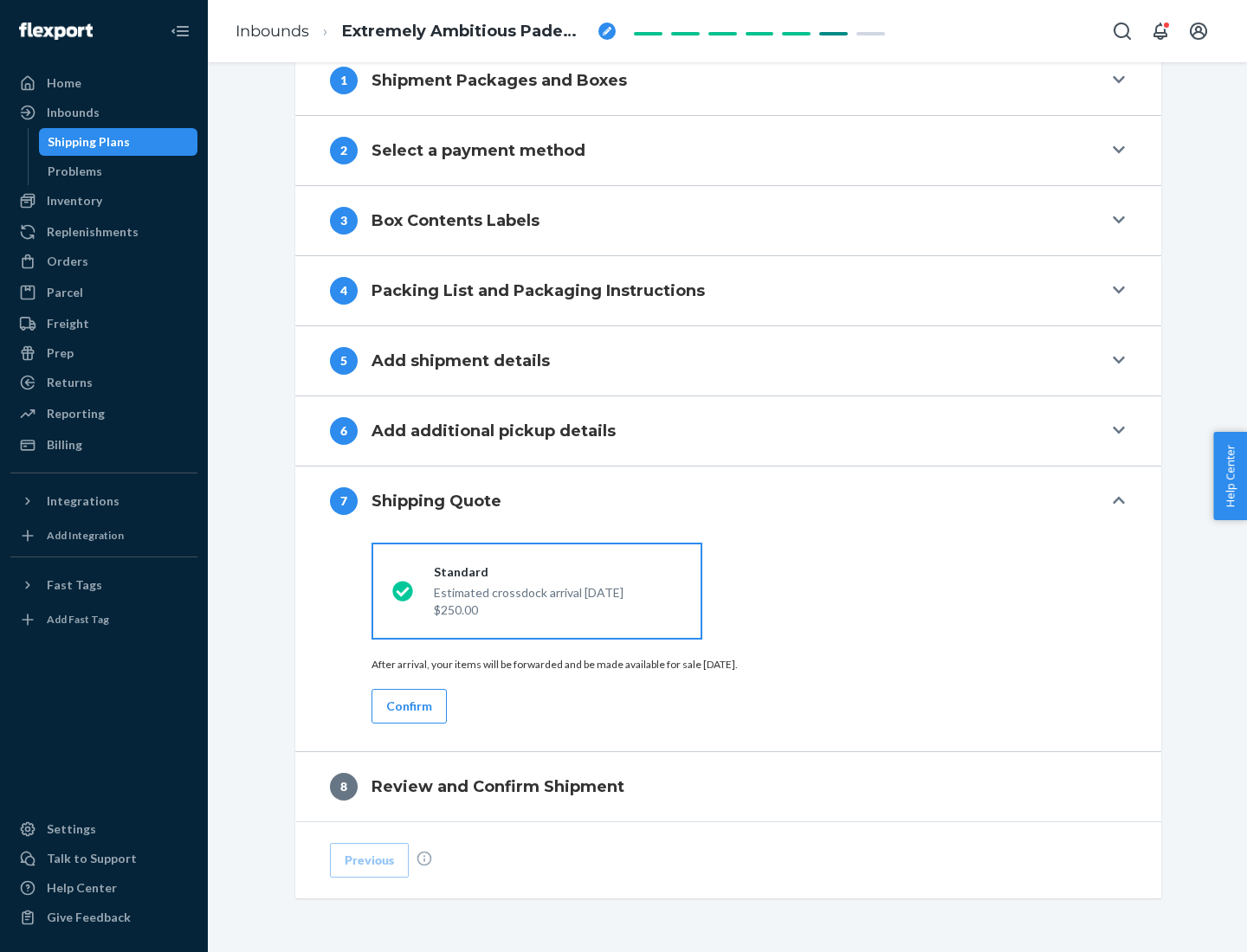
scroll to position [717, 0]
